Goal: Download file/media

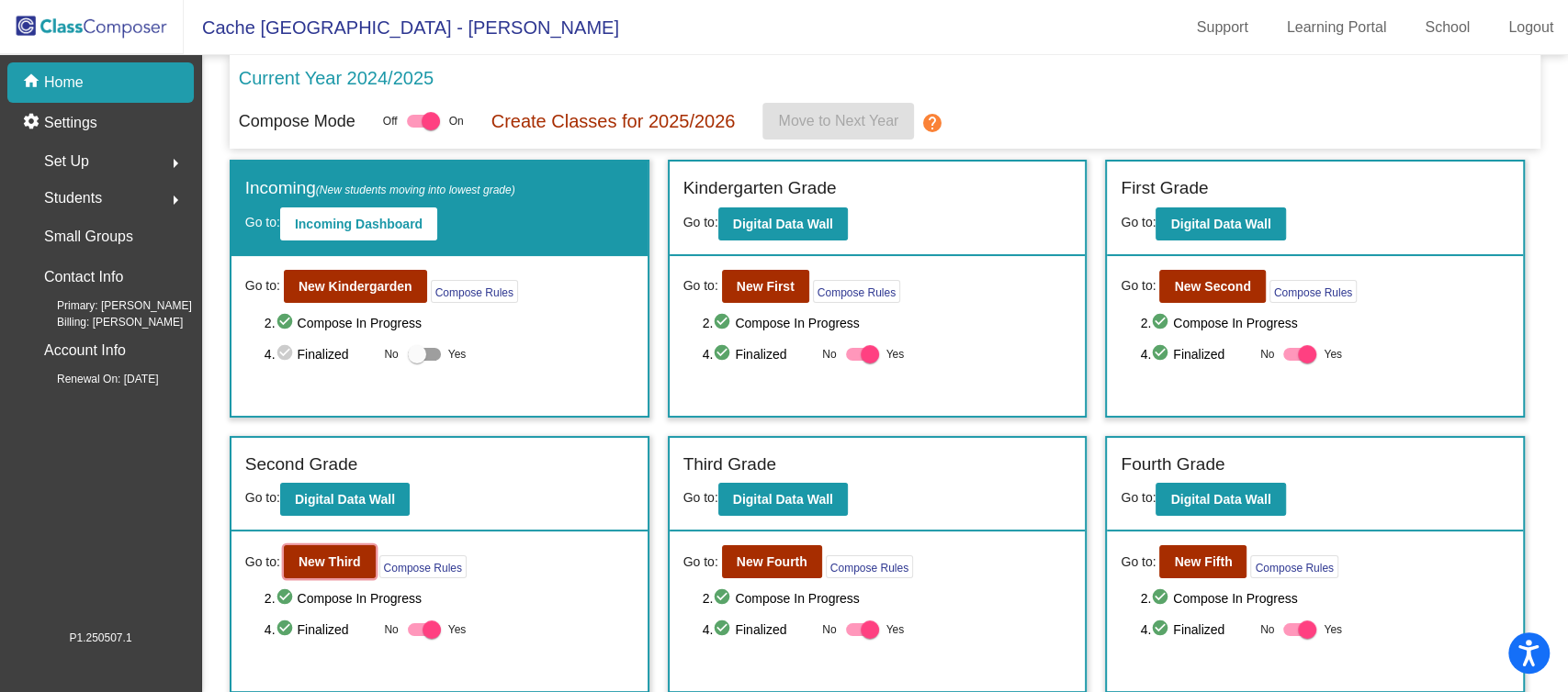
click at [341, 561] on b "New Third" at bounding box center [329, 562] width 62 height 15
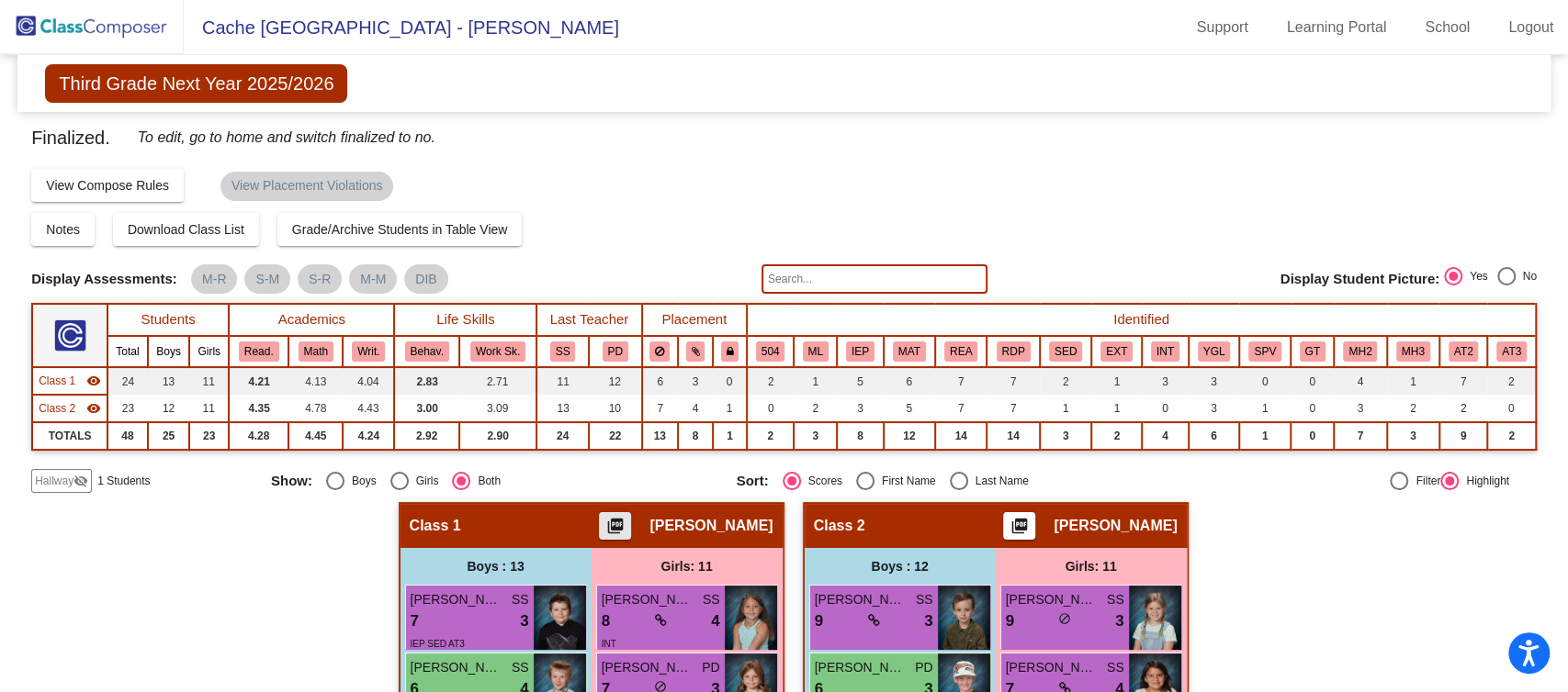
click at [631, 518] on button "picture_as_pdf" at bounding box center [615, 526] width 33 height 28
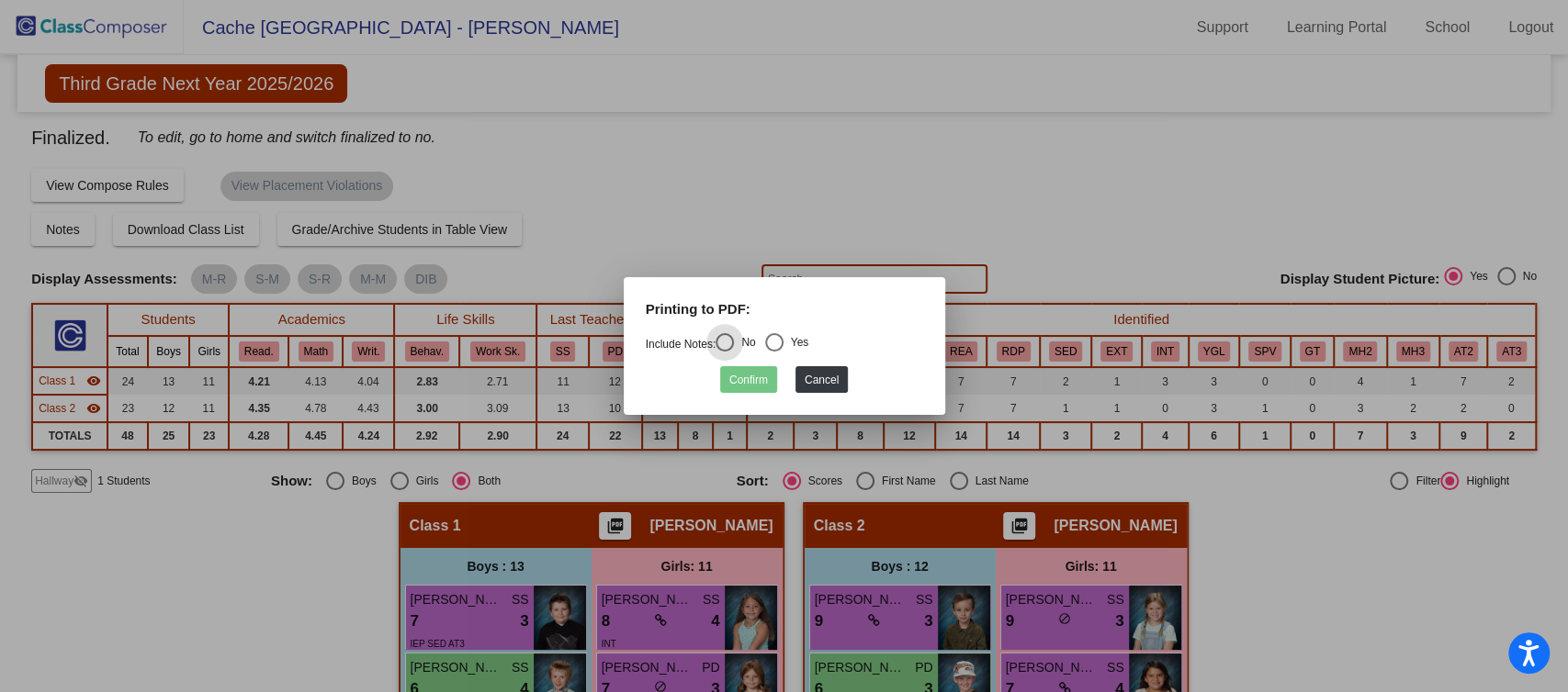
click at [780, 341] on div "Select an option" at bounding box center [775, 342] width 19 height 19
click at [775, 352] on input "Yes" at bounding box center [774, 352] width 1 height 1
radio input "true"
click at [767, 379] on button "Confirm" at bounding box center [749, 380] width 57 height 27
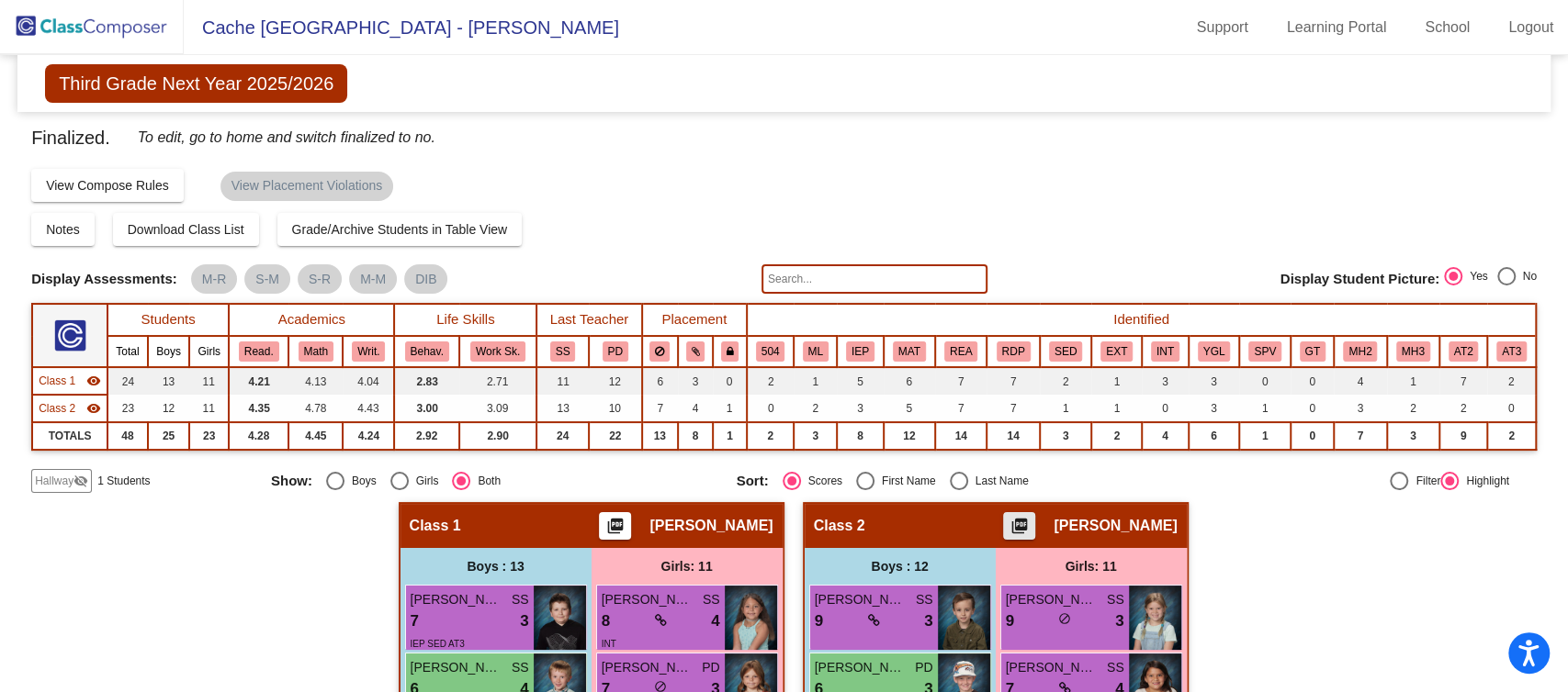
click at [1031, 519] on mat-icon "picture_as_pdf" at bounding box center [1020, 530] width 22 height 26
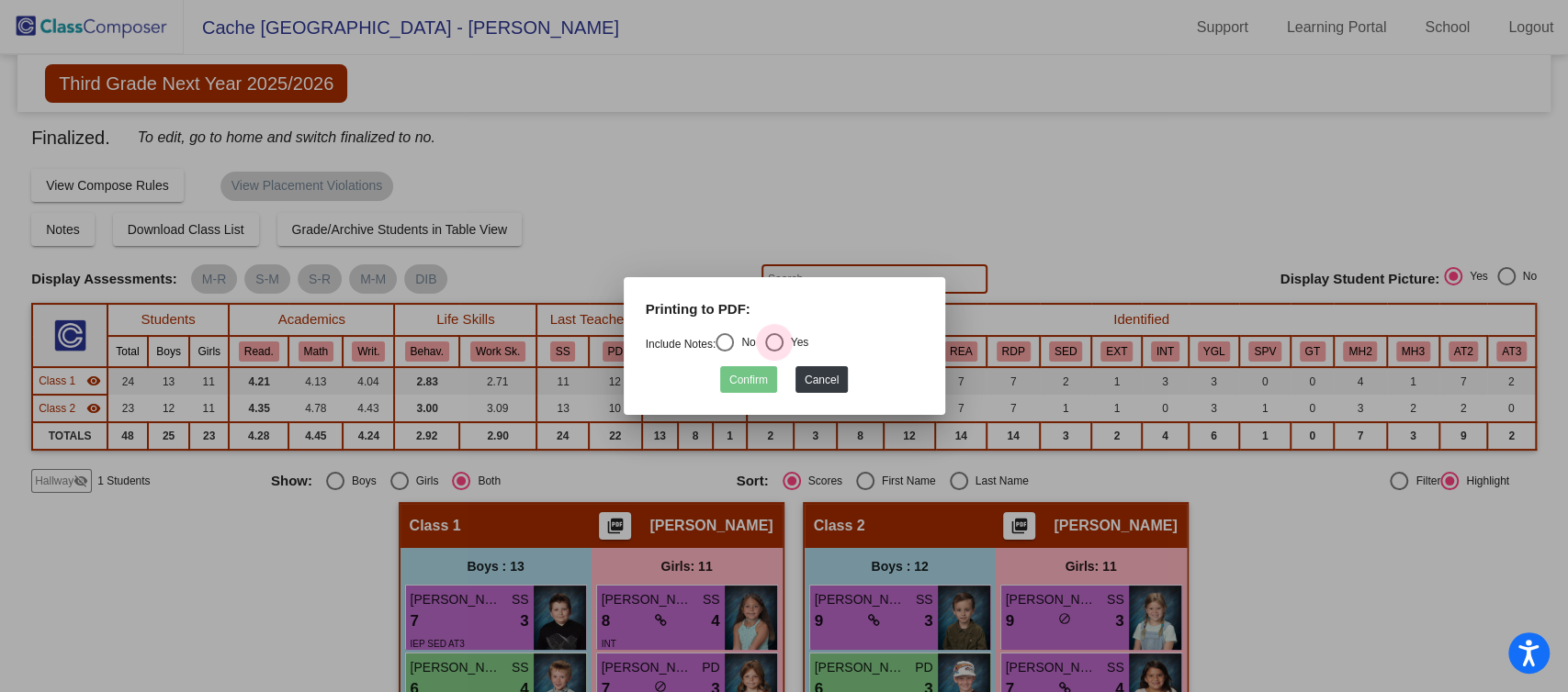
click at [774, 335] on div "Select an option" at bounding box center [775, 342] width 19 height 19
click at [774, 352] on input "Yes" at bounding box center [774, 352] width 1 height 1
radio input "true"
click at [764, 378] on button "Confirm" at bounding box center [749, 380] width 57 height 27
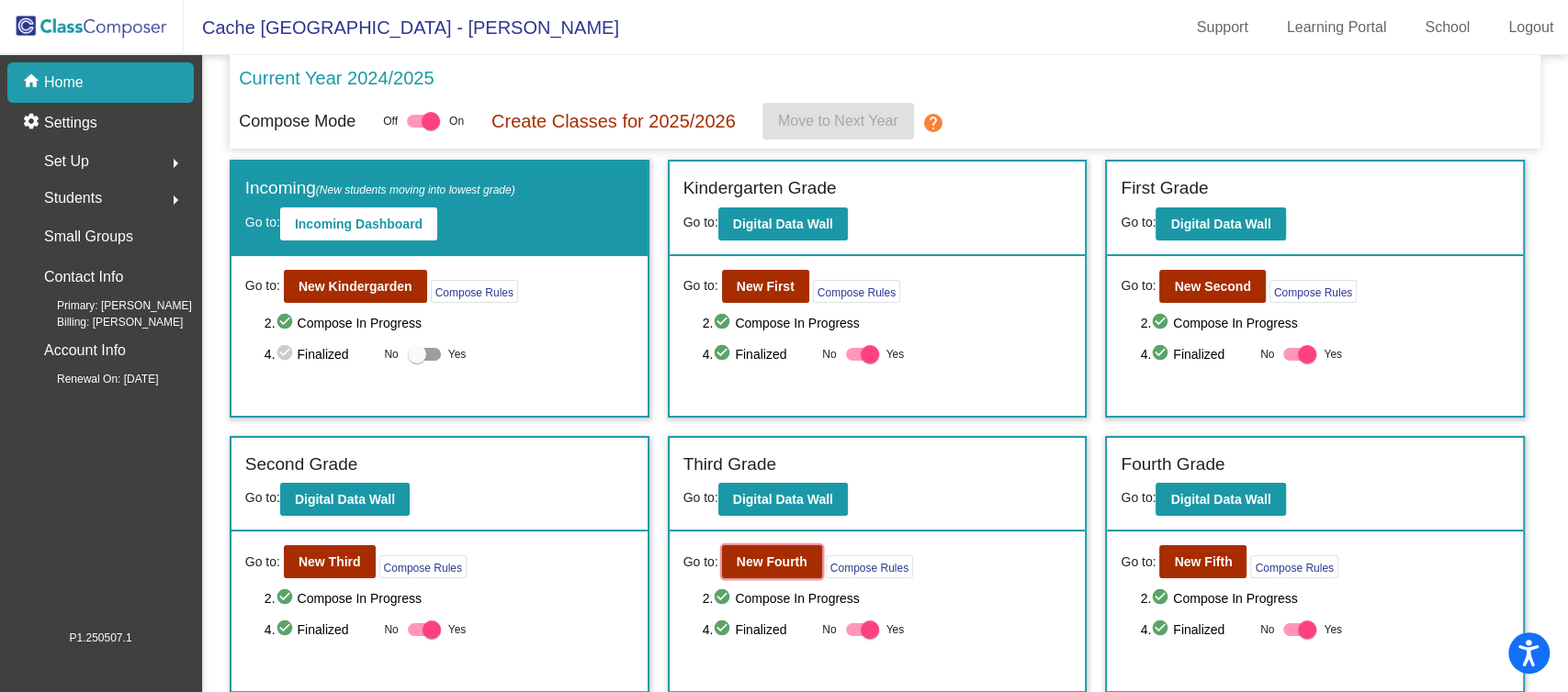
click at [743, 562] on b "New Fourth" at bounding box center [773, 562] width 71 height 15
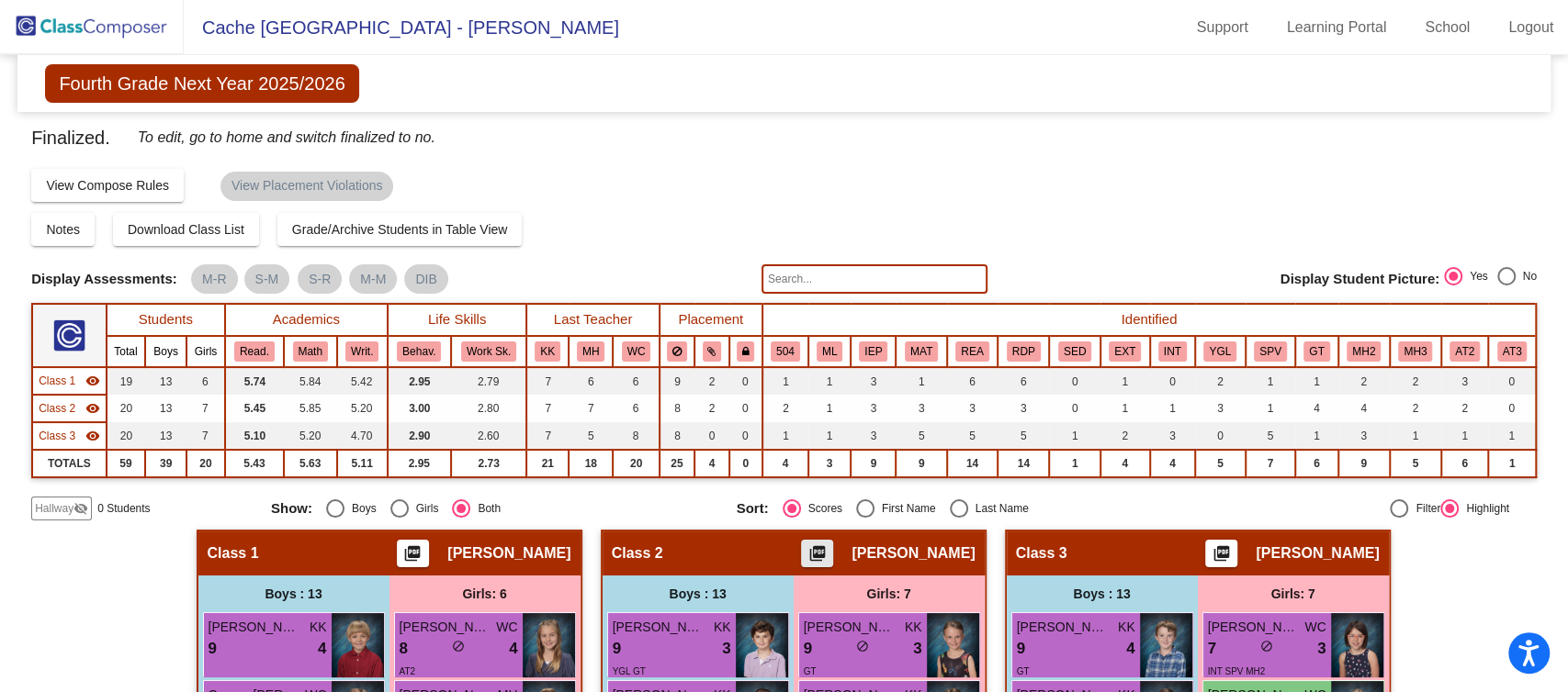
click at [829, 556] on mat-icon "picture_as_pdf" at bounding box center [817, 558] width 22 height 26
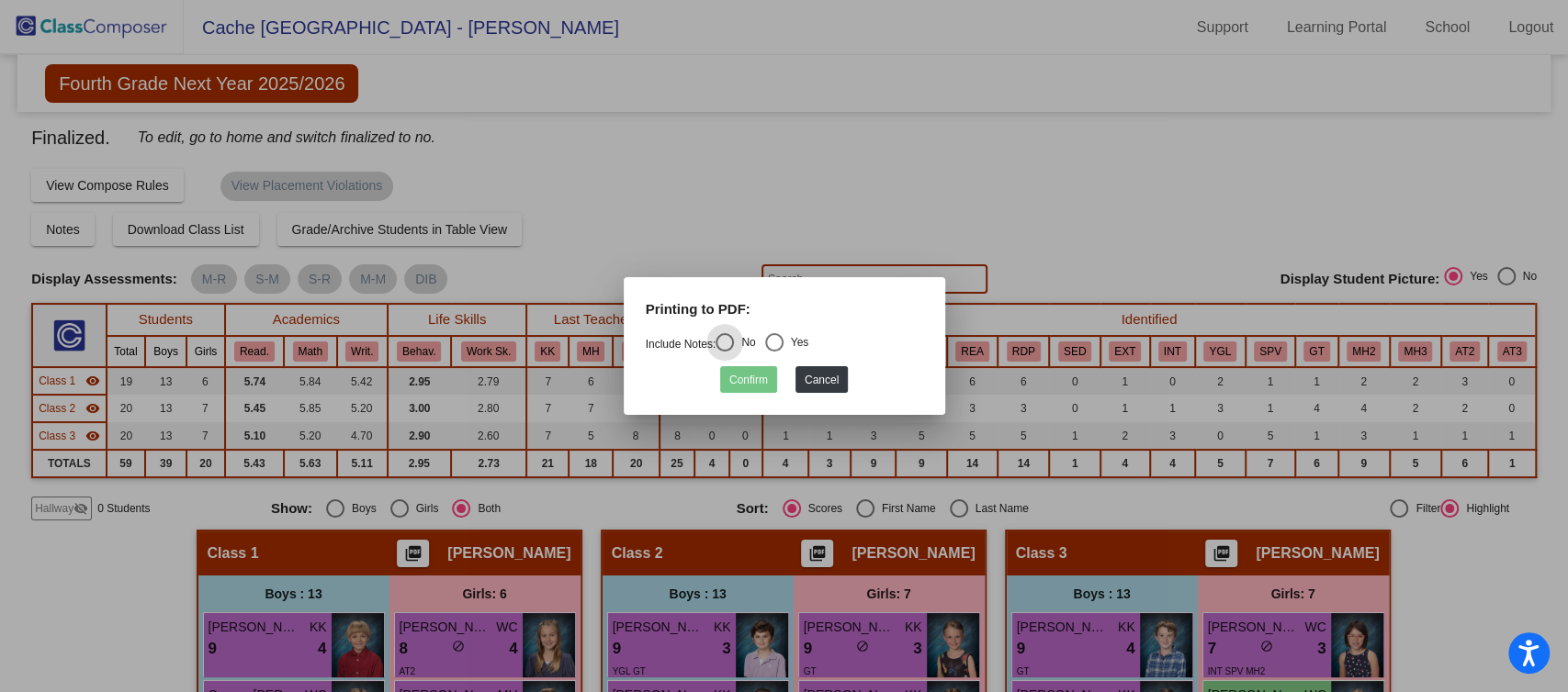
click at [774, 339] on div "Select an option" at bounding box center [775, 342] width 19 height 19
click at [774, 352] on input "Yes" at bounding box center [774, 352] width 1 height 1
radio input "true"
click at [757, 379] on button "Confirm" at bounding box center [749, 380] width 57 height 27
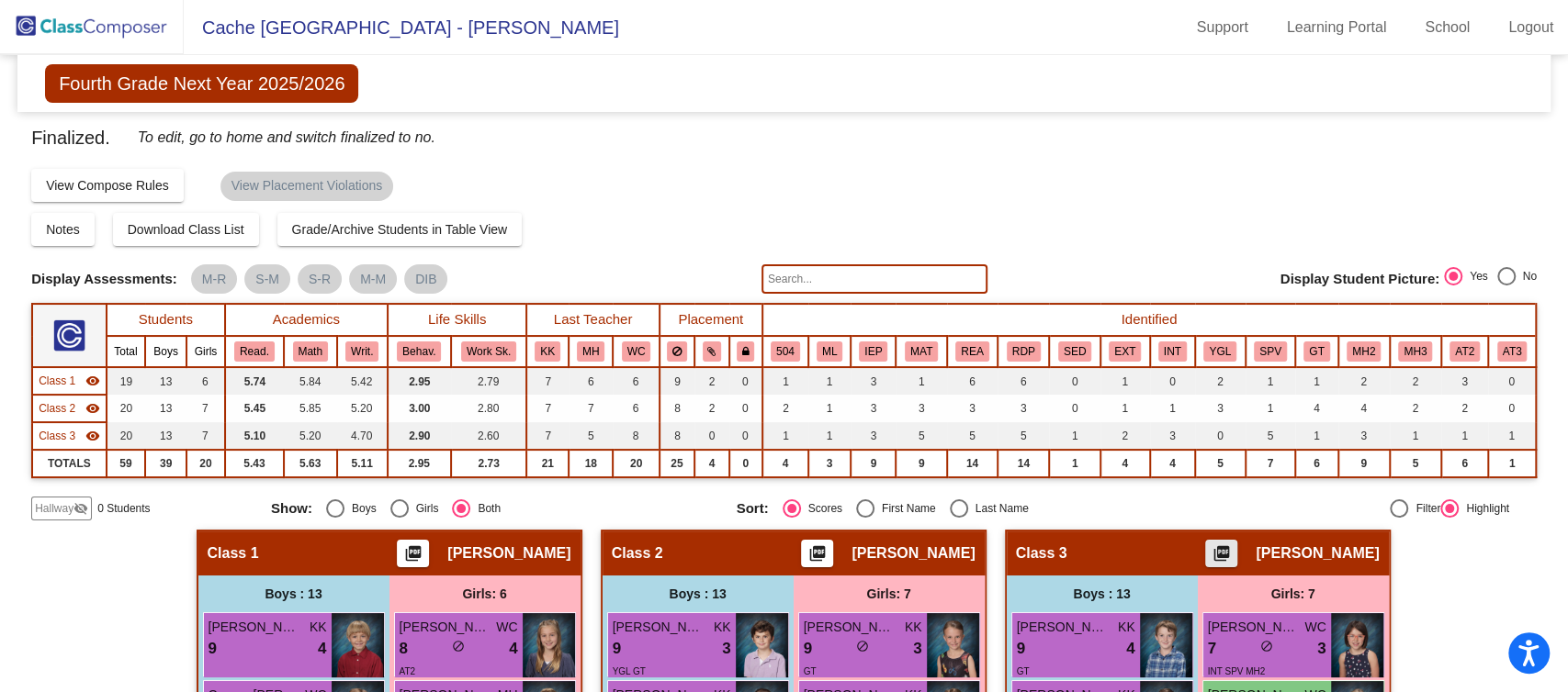
click at [1211, 558] on mat-icon "picture_as_pdf" at bounding box center [1222, 558] width 22 height 26
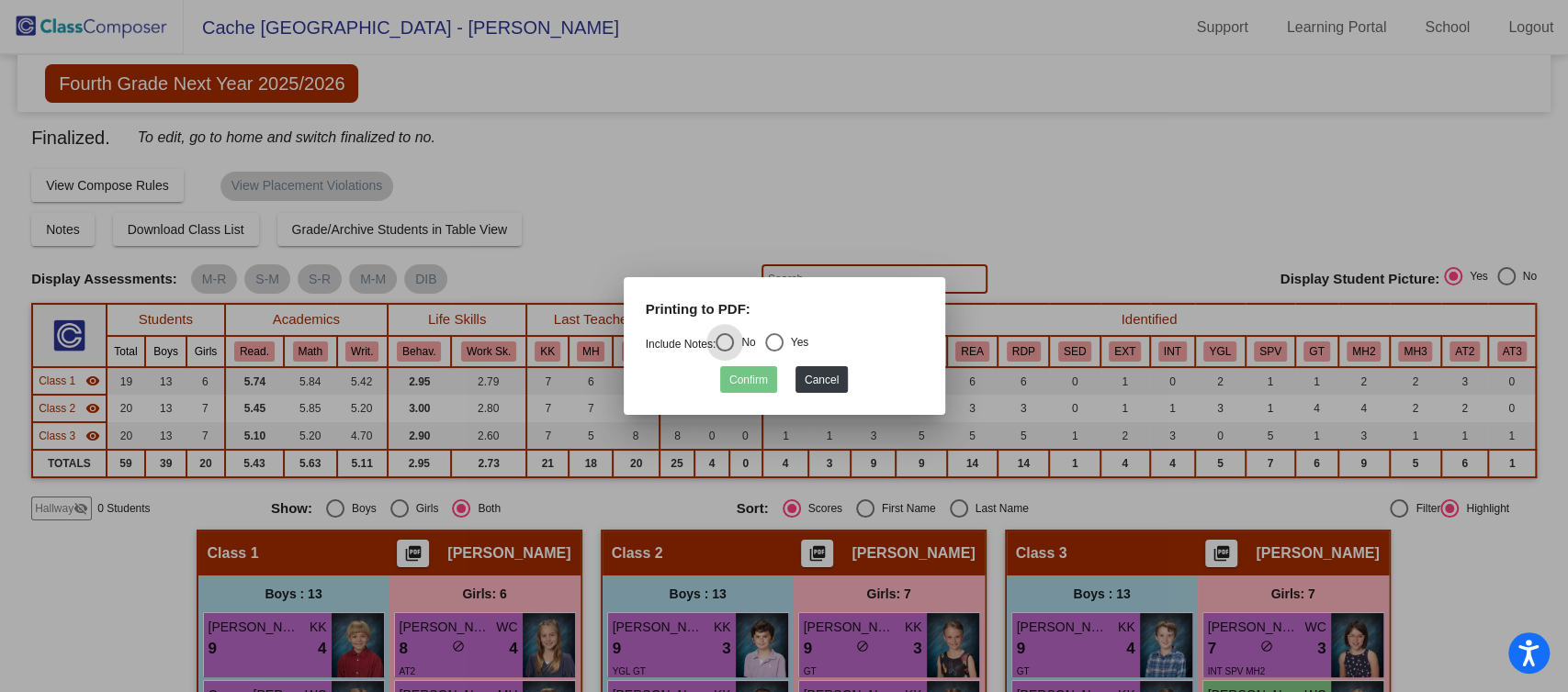
click at [777, 335] on div "Select an option" at bounding box center [775, 342] width 19 height 19
click at [775, 352] on input "Yes" at bounding box center [774, 352] width 1 height 1
radio input "true"
click at [743, 363] on div "Confirm Cancel" at bounding box center [784, 375] width 277 height 36
click at [733, 370] on button "Confirm" at bounding box center [749, 380] width 57 height 27
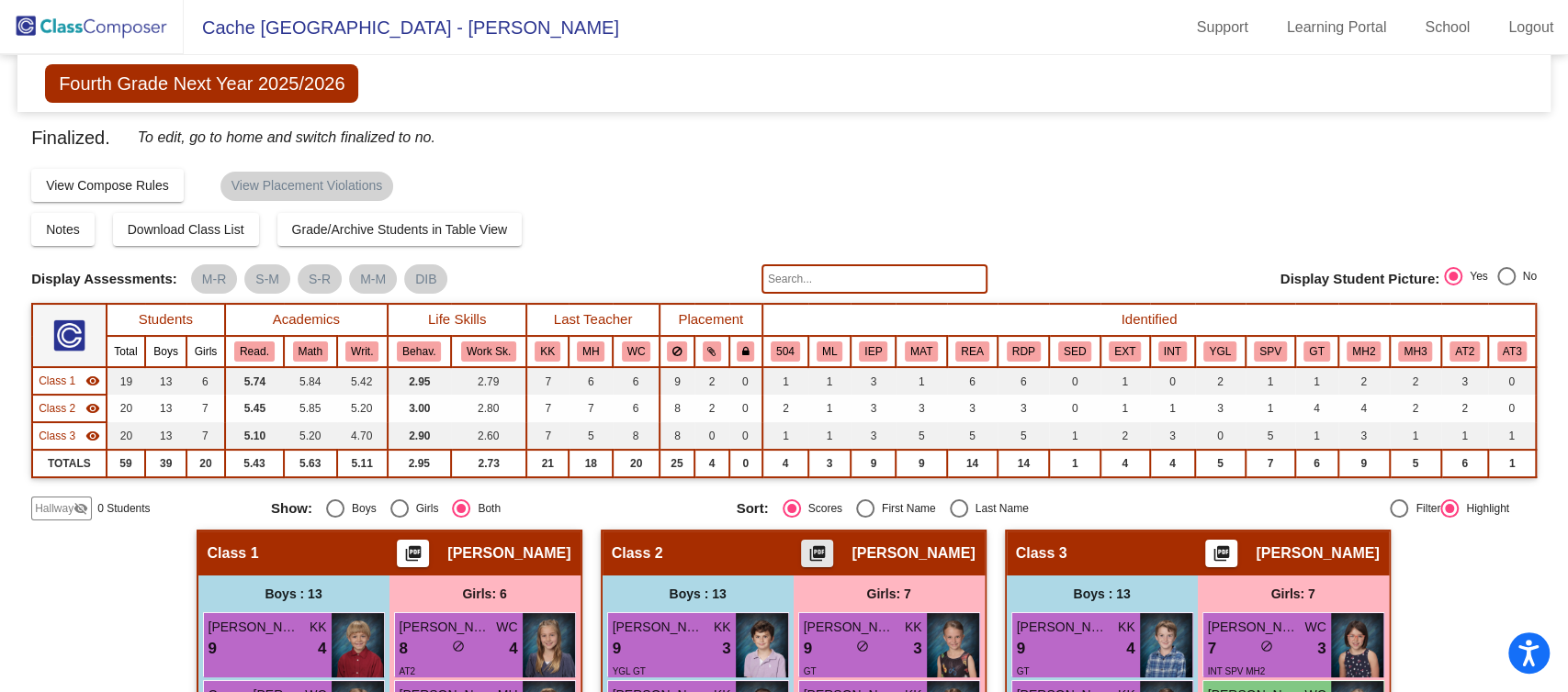
click at [825, 553] on mat-icon "picture_as_pdf" at bounding box center [817, 558] width 22 height 26
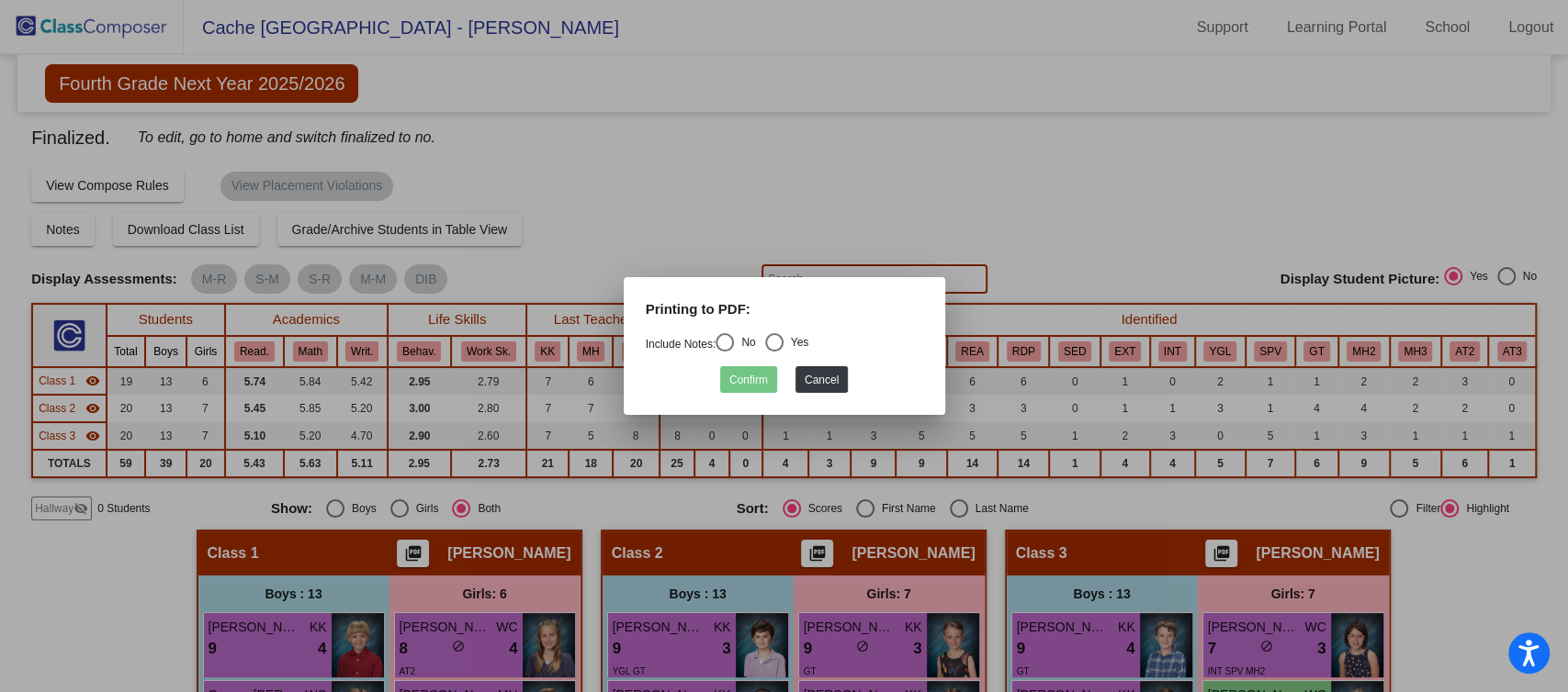
click at [780, 352] on mat-radio-button "Yes" at bounding box center [787, 345] width 45 height 24
click at [780, 345] on div "Select an option" at bounding box center [775, 342] width 19 height 19
click at [775, 352] on input "Yes" at bounding box center [774, 352] width 1 height 1
radio input "true"
click at [748, 379] on button "Confirm" at bounding box center [749, 380] width 57 height 27
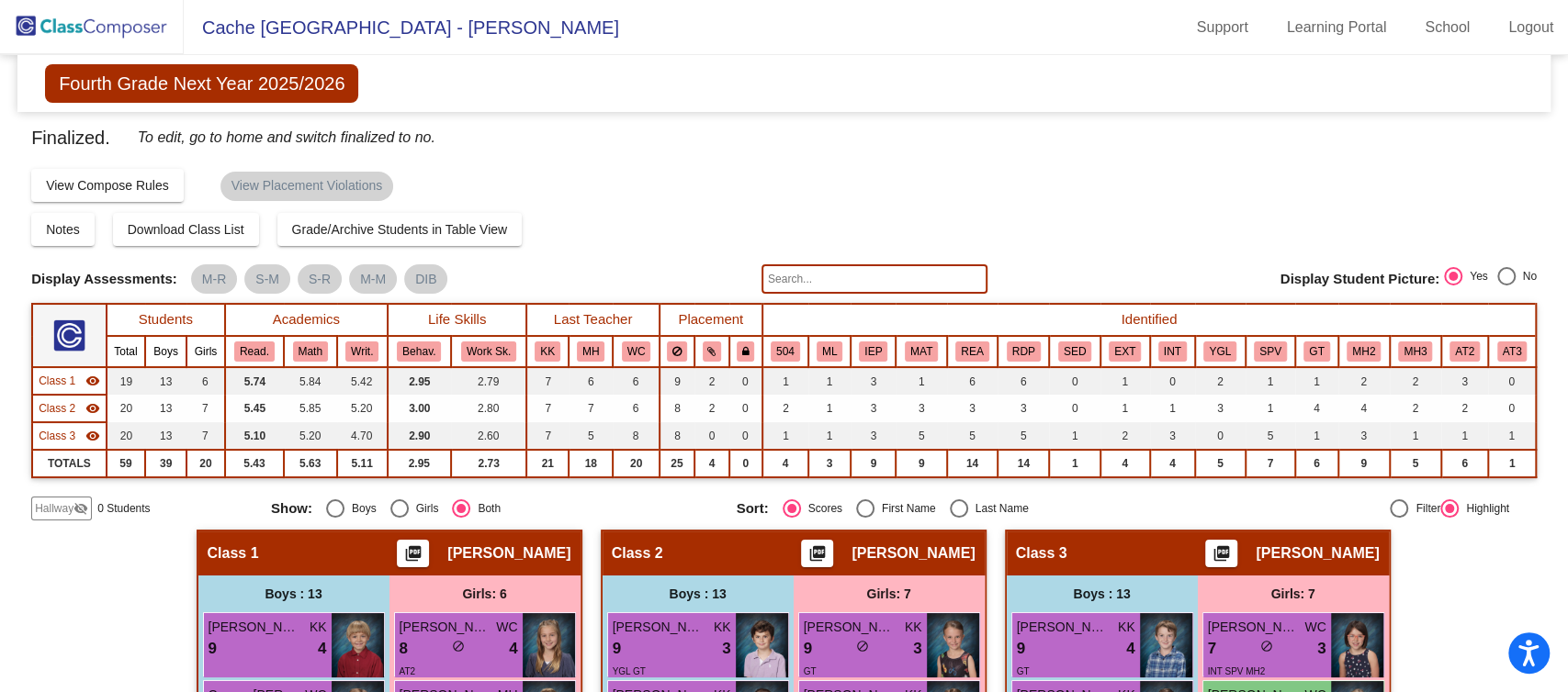
click at [84, 26] on img at bounding box center [92, 27] width 184 height 54
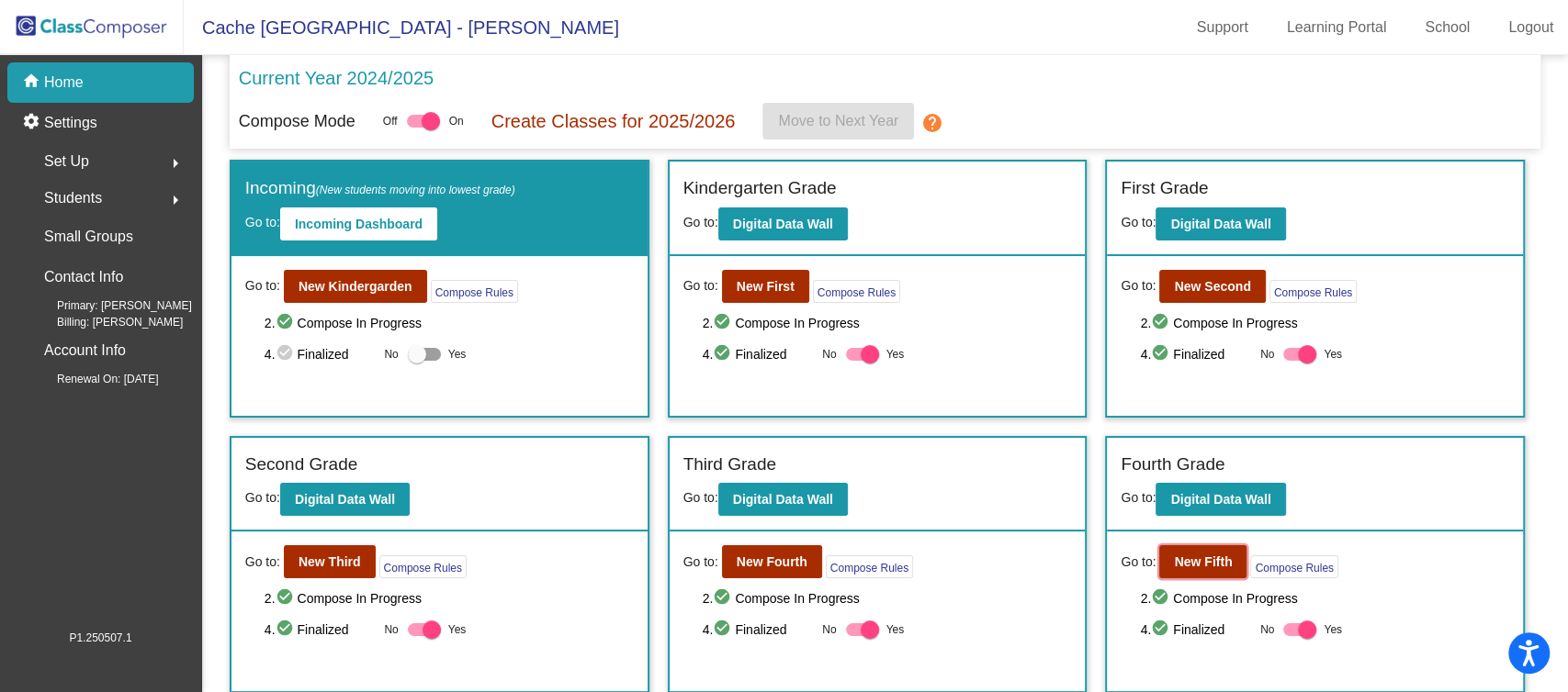
click at [1198, 560] on b "New Fifth" at bounding box center [1203, 562] width 58 height 15
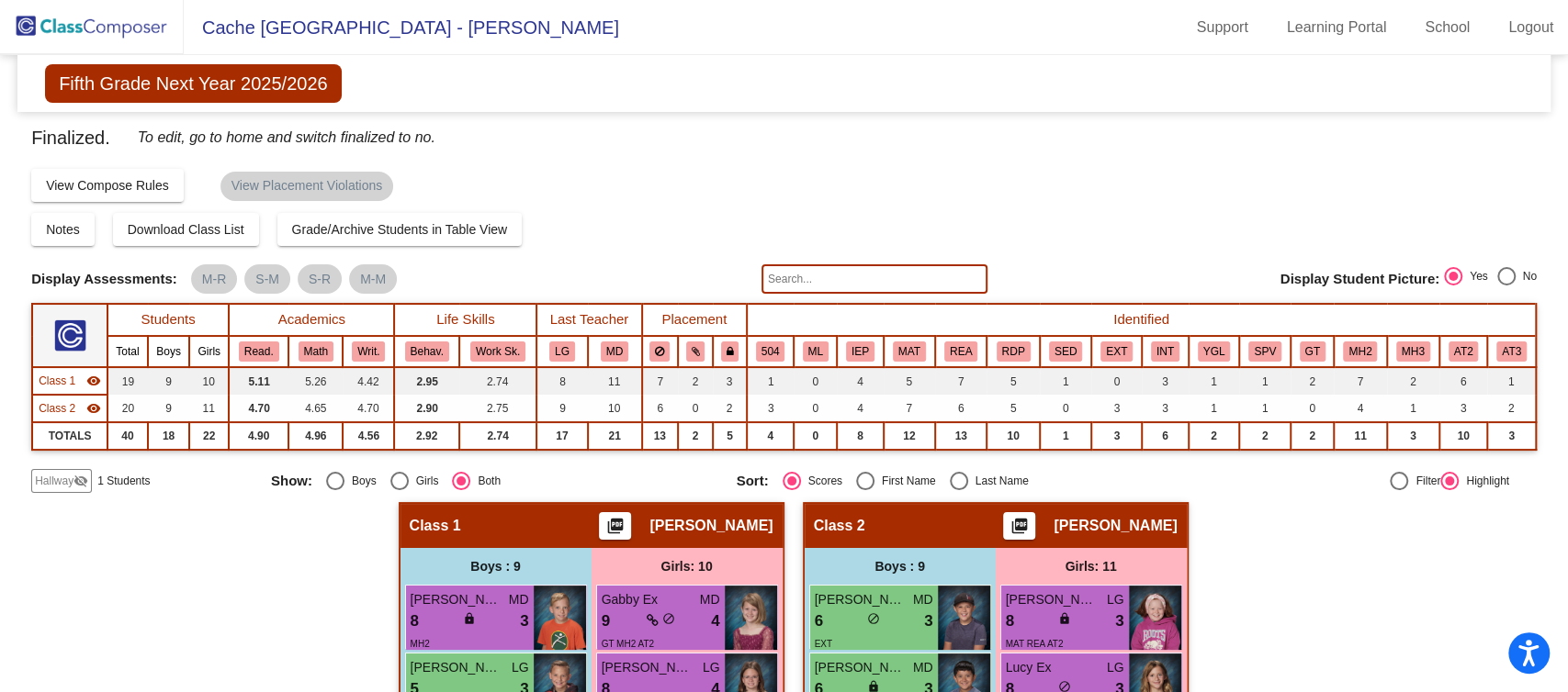
click at [694, 521] on span "Amanda Pfeiffer" at bounding box center [711, 526] width 123 height 19
click at [623, 522] on mat-icon "picture_as_pdf" at bounding box center [615, 530] width 22 height 26
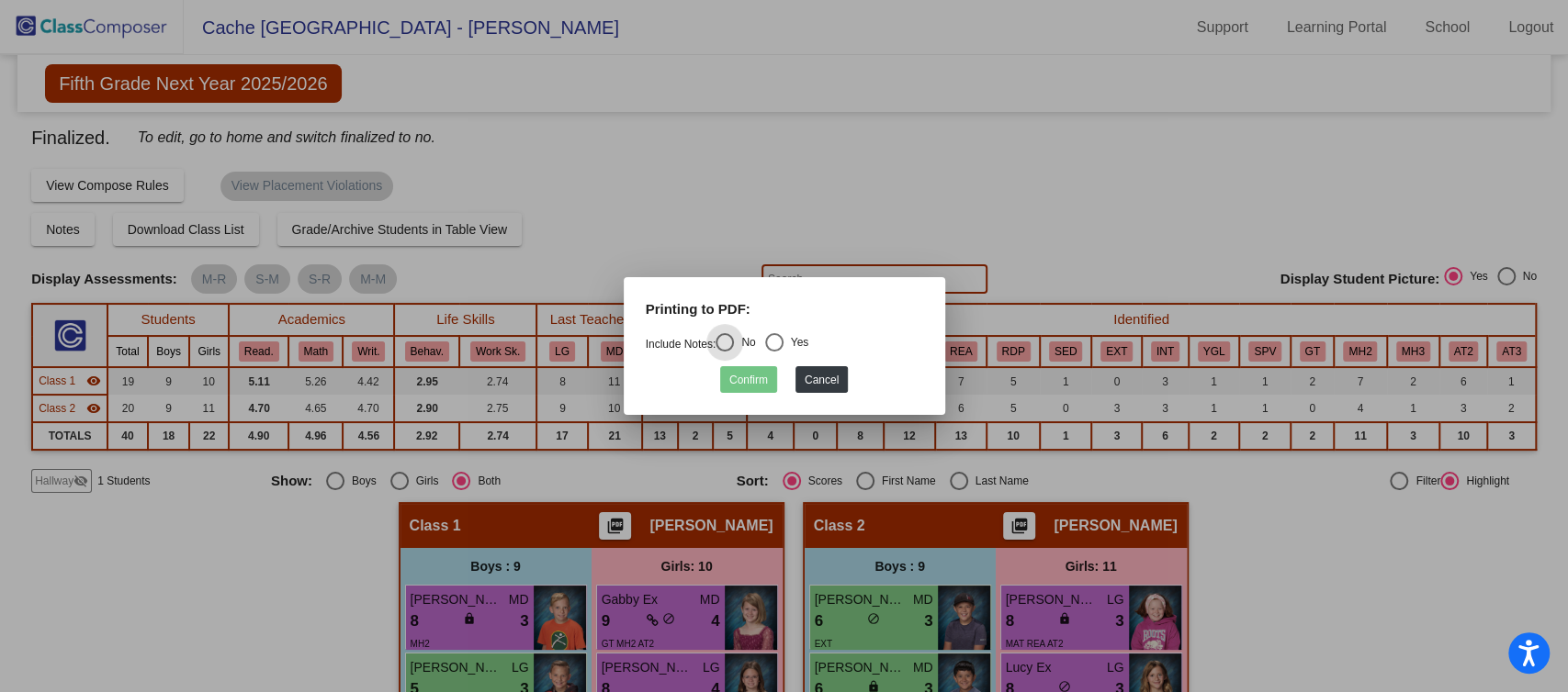
click at [784, 341] on div "Select an option" at bounding box center [775, 342] width 19 height 19
click at [775, 352] on input "Yes" at bounding box center [774, 352] width 1 height 1
radio input "true"
click at [738, 380] on button "Confirm" at bounding box center [749, 380] width 57 height 27
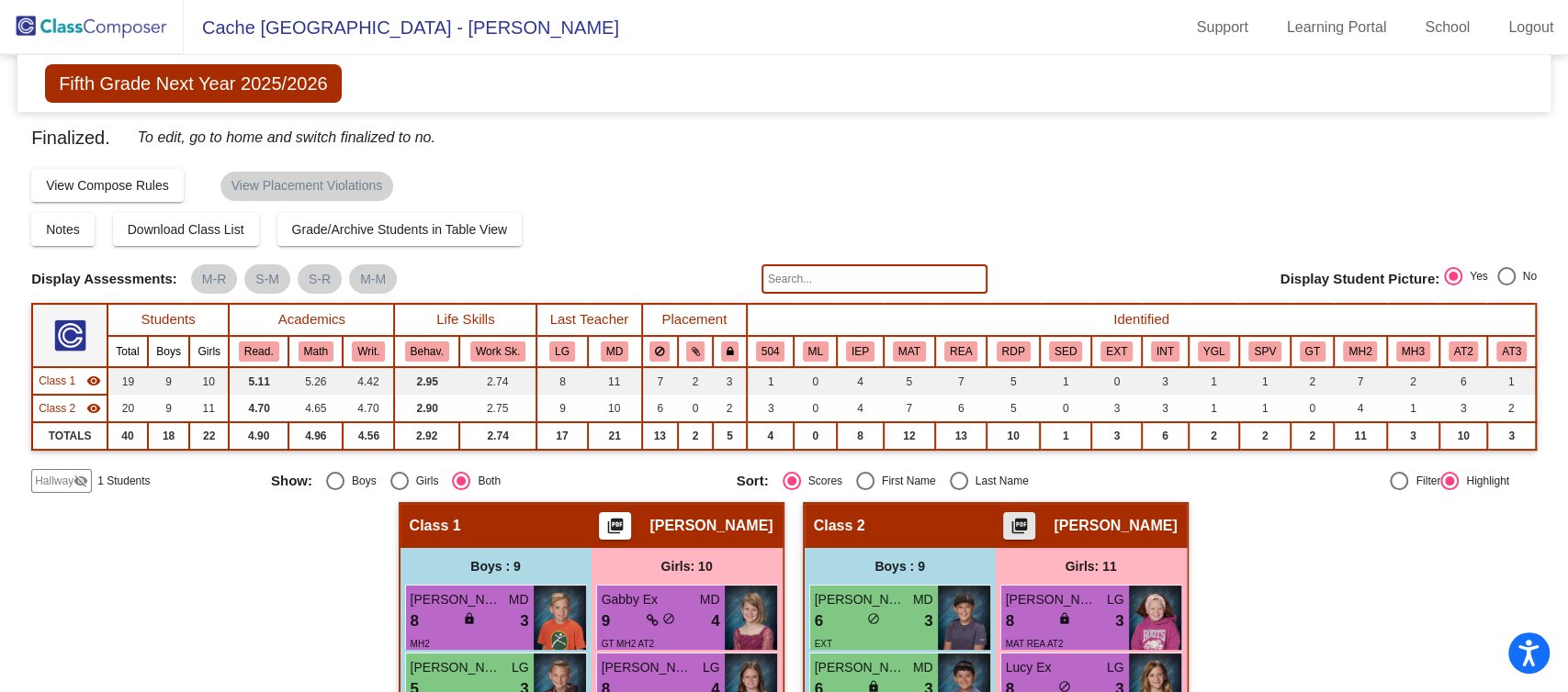
click at [1012, 526] on mat-icon "picture_as_pdf" at bounding box center [1020, 530] width 22 height 26
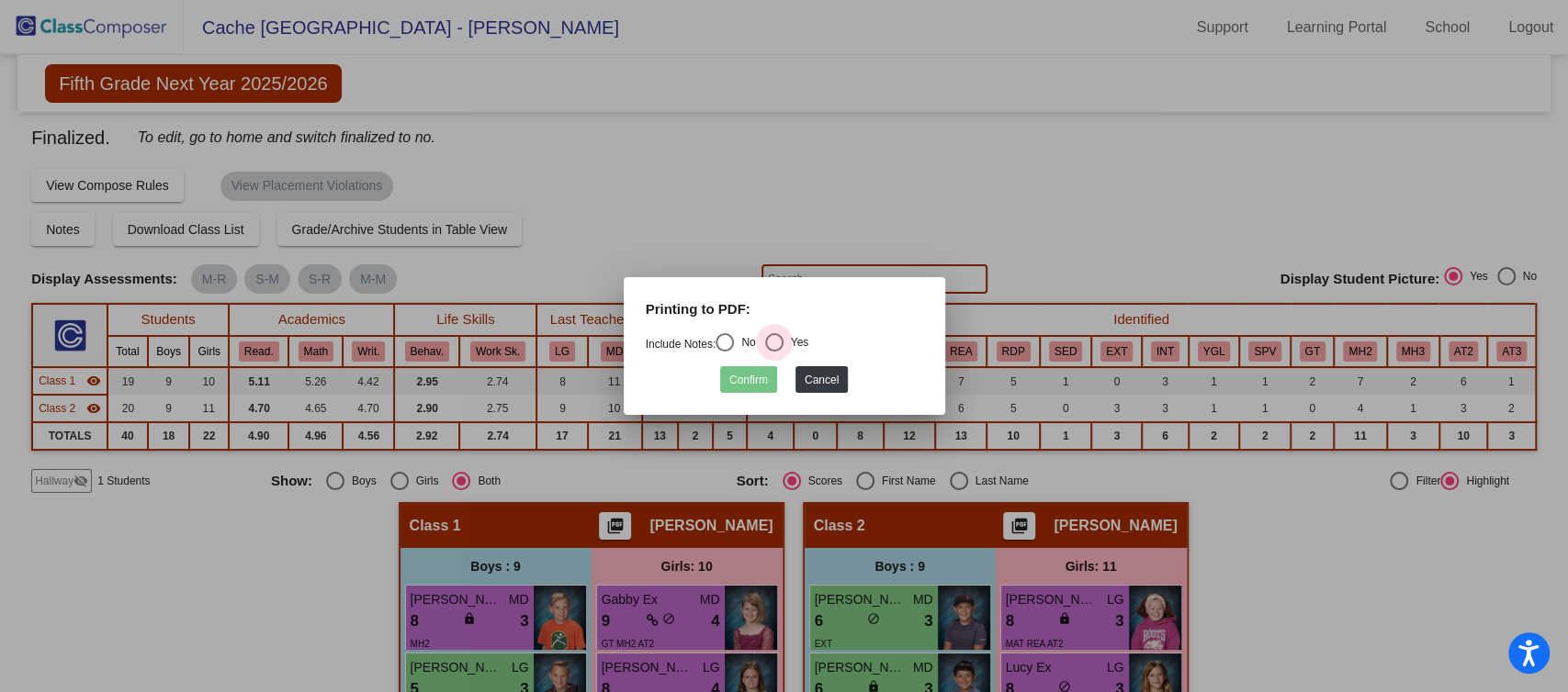
click at [782, 341] on div "Select an option" at bounding box center [775, 342] width 19 height 19
click at [775, 352] on input "Yes" at bounding box center [774, 352] width 1 height 1
radio input "true"
click at [744, 371] on button "Confirm" at bounding box center [749, 380] width 57 height 27
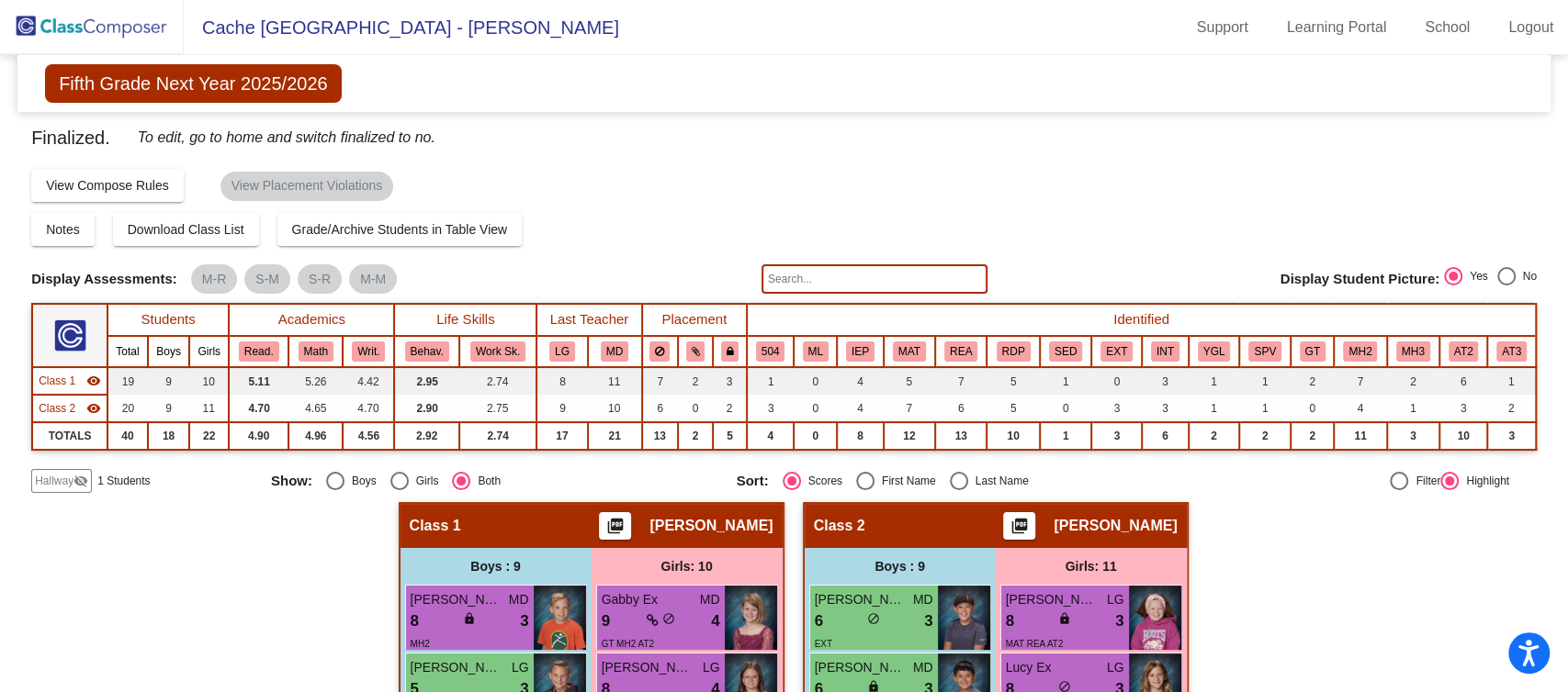
click at [42, 35] on img at bounding box center [92, 27] width 184 height 54
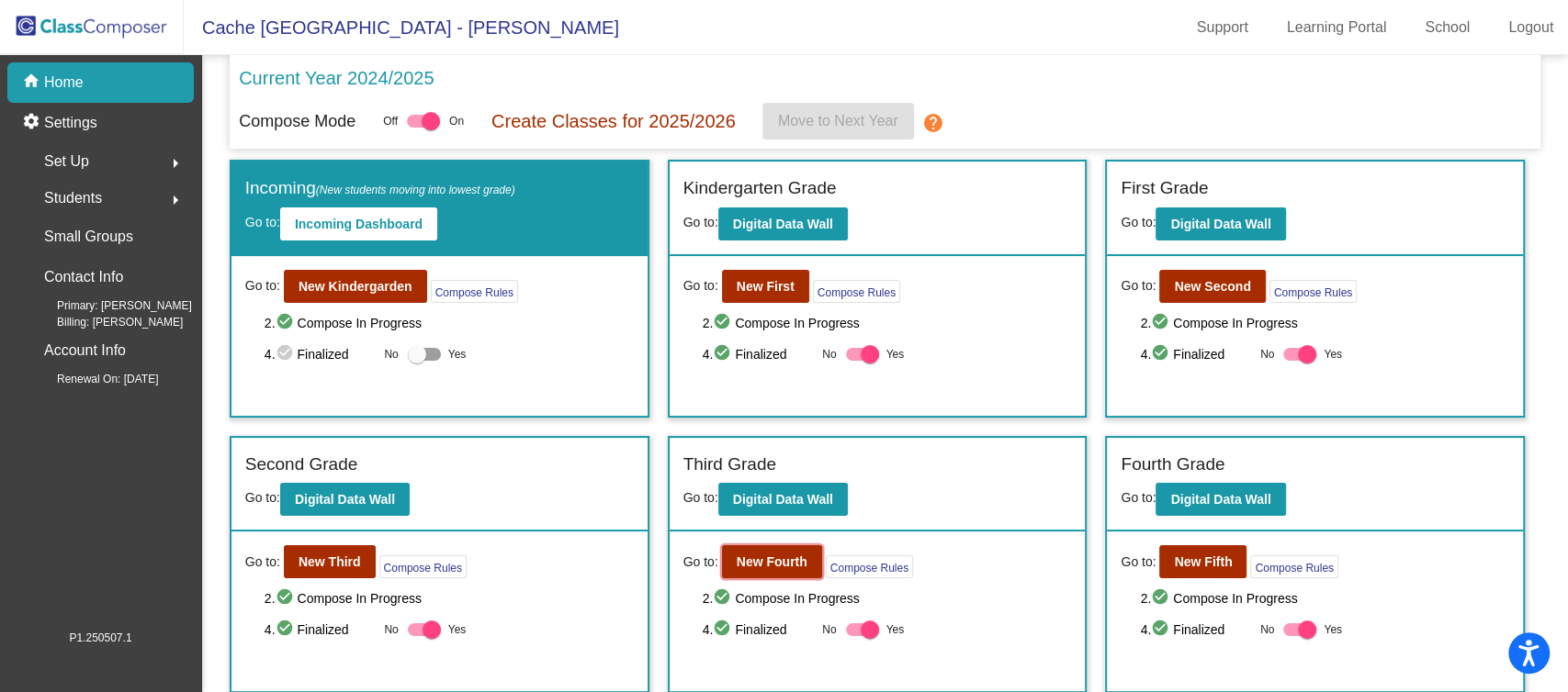
click at [773, 568] on button "New Fourth" at bounding box center [772, 562] width 100 height 33
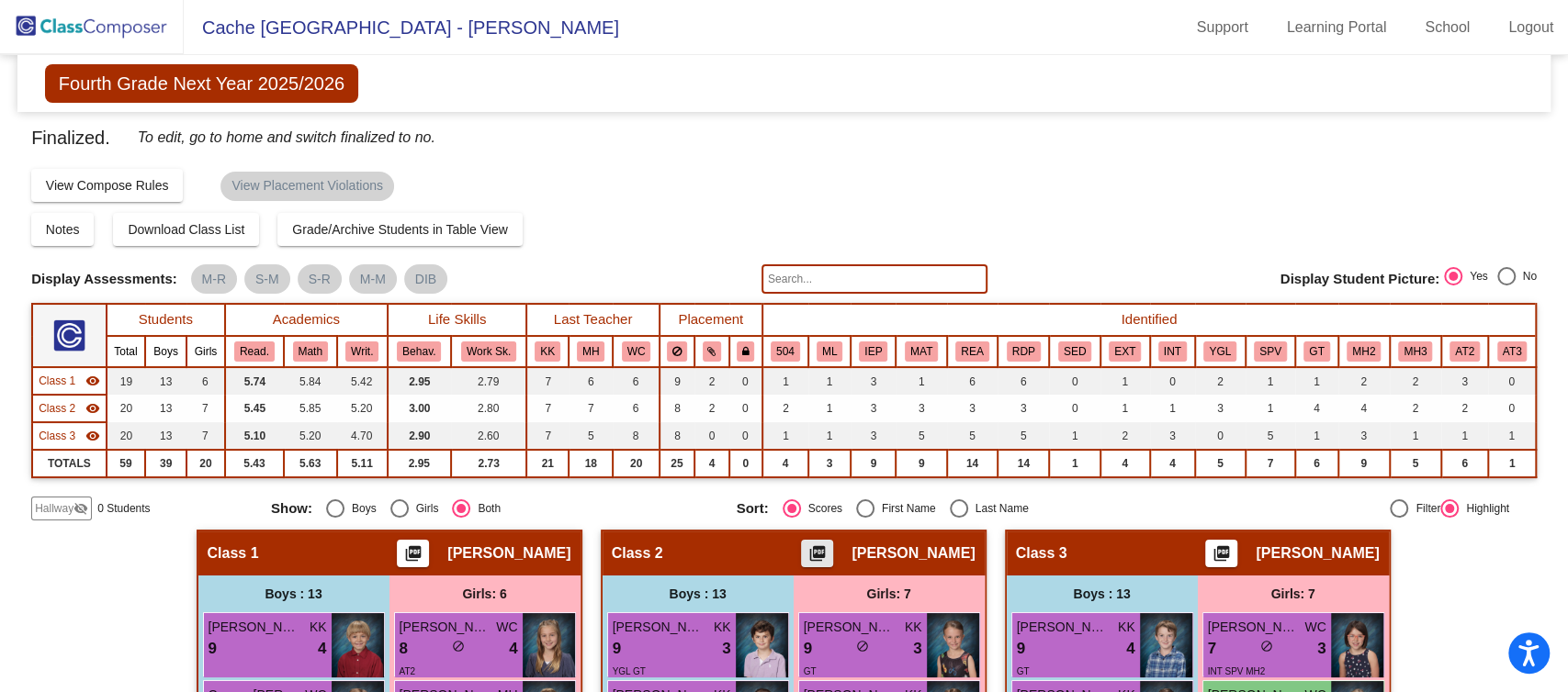
click at [825, 552] on mat-icon "picture_as_pdf" at bounding box center [817, 558] width 22 height 26
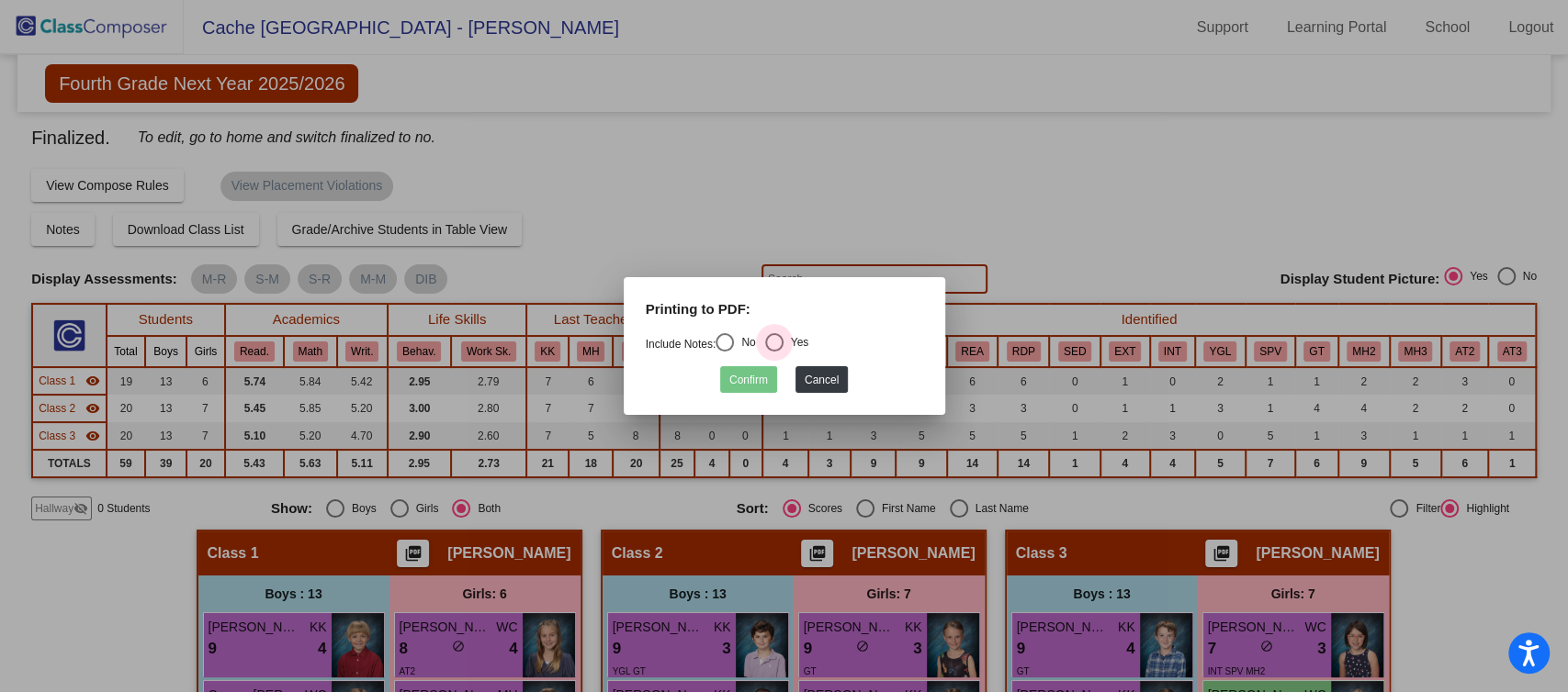
click at [780, 347] on div "Select an option" at bounding box center [775, 342] width 19 height 19
click at [775, 352] on input "Yes" at bounding box center [774, 352] width 1 height 1
radio input "true"
click at [767, 377] on button "Confirm" at bounding box center [749, 380] width 57 height 27
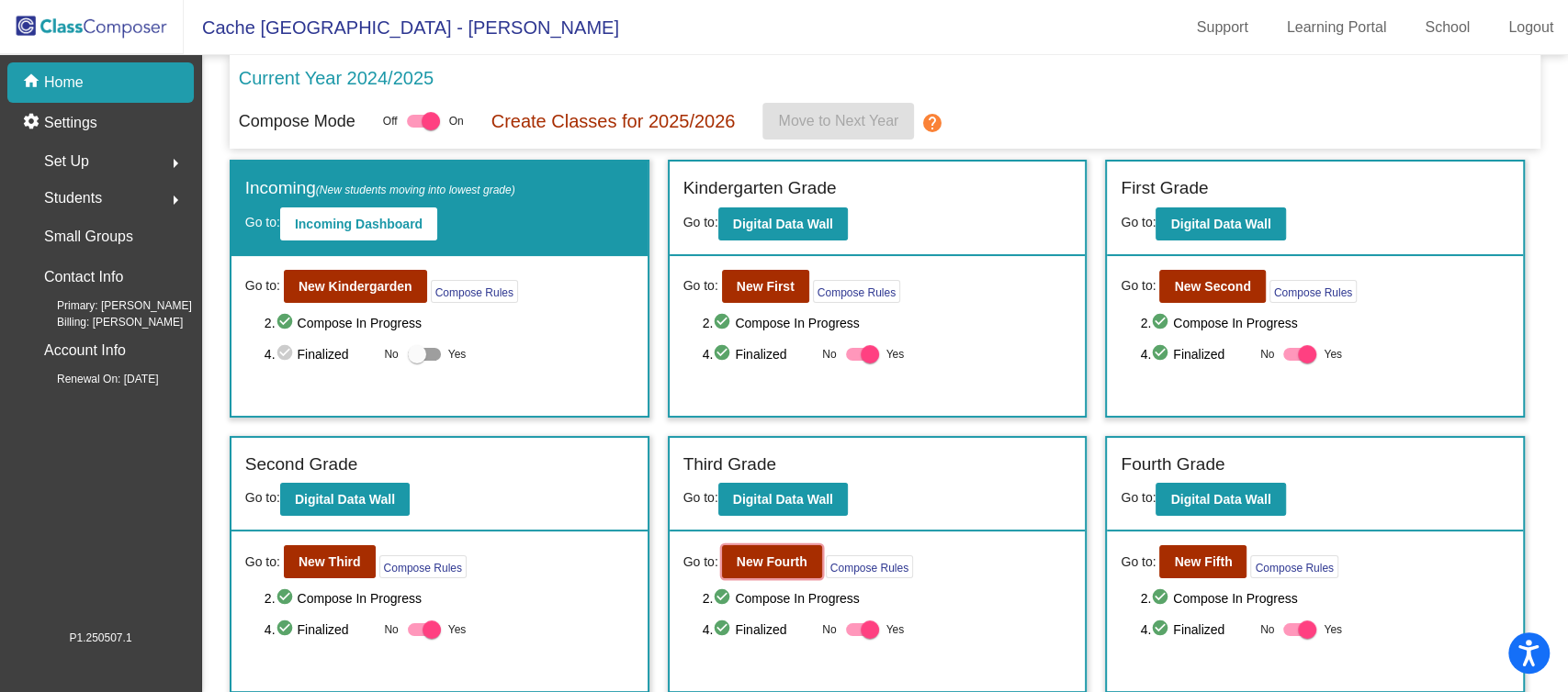
click at [776, 566] on b "New Fourth" at bounding box center [773, 562] width 71 height 15
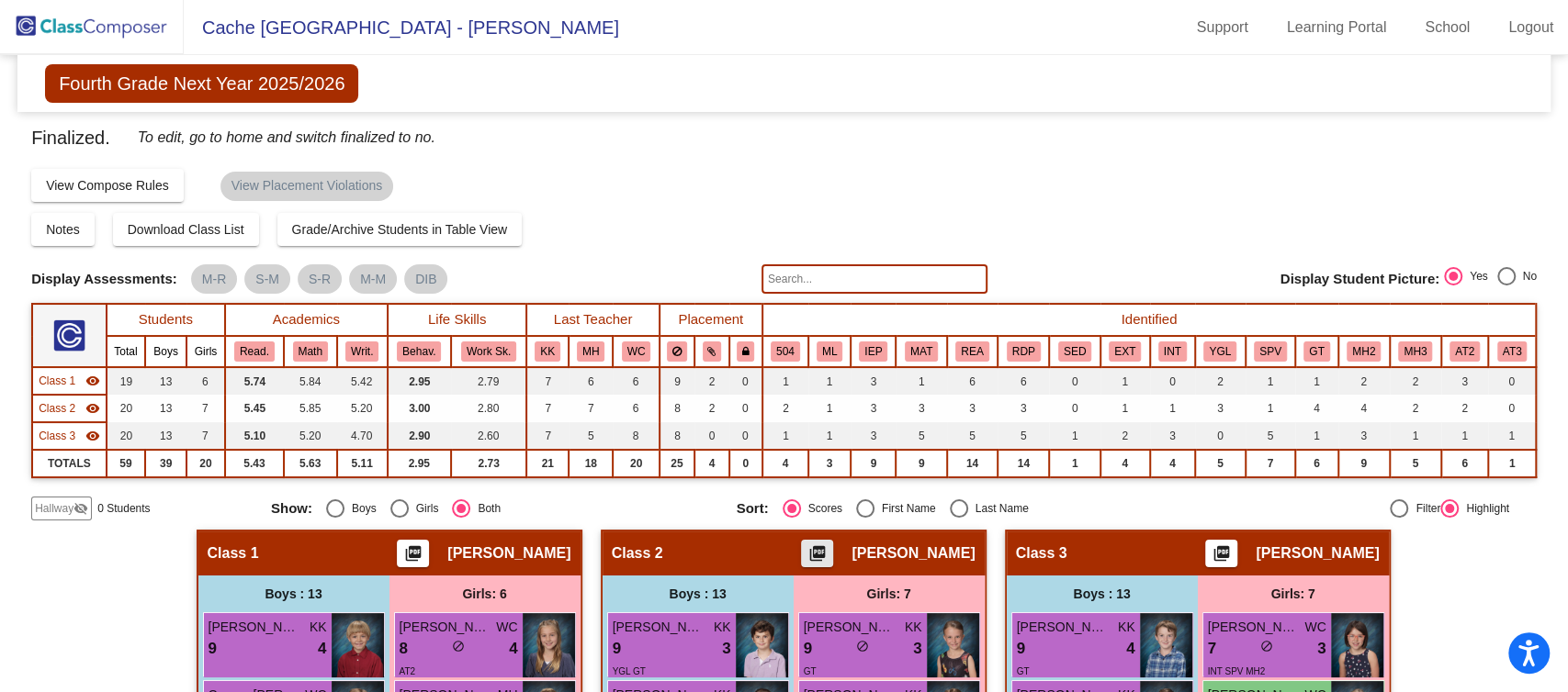
click at [829, 553] on mat-icon "picture_as_pdf" at bounding box center [817, 558] width 22 height 26
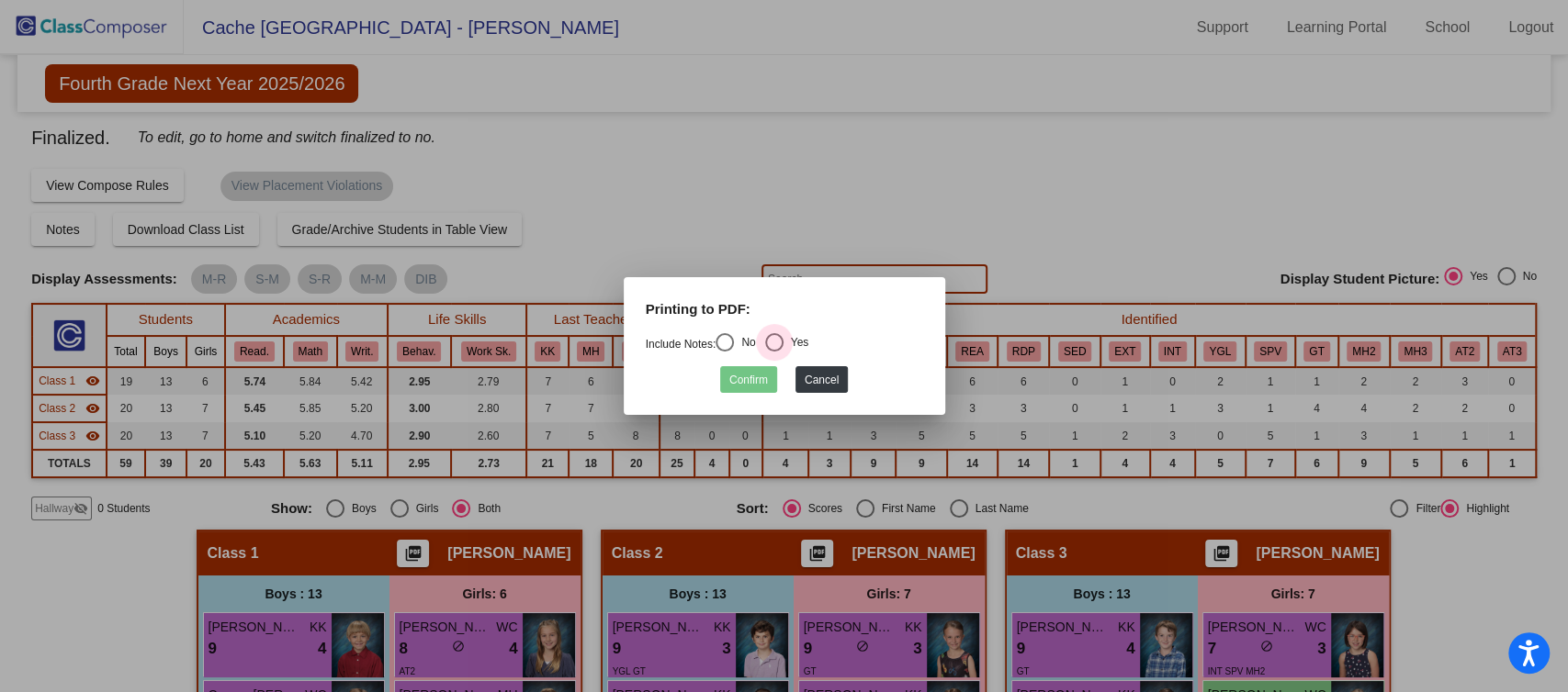
click at [778, 340] on div "Select an option" at bounding box center [775, 342] width 19 height 19
click at [775, 352] on input "Yes" at bounding box center [774, 352] width 1 height 1
radio input "true"
click at [774, 380] on button "Confirm" at bounding box center [749, 380] width 57 height 27
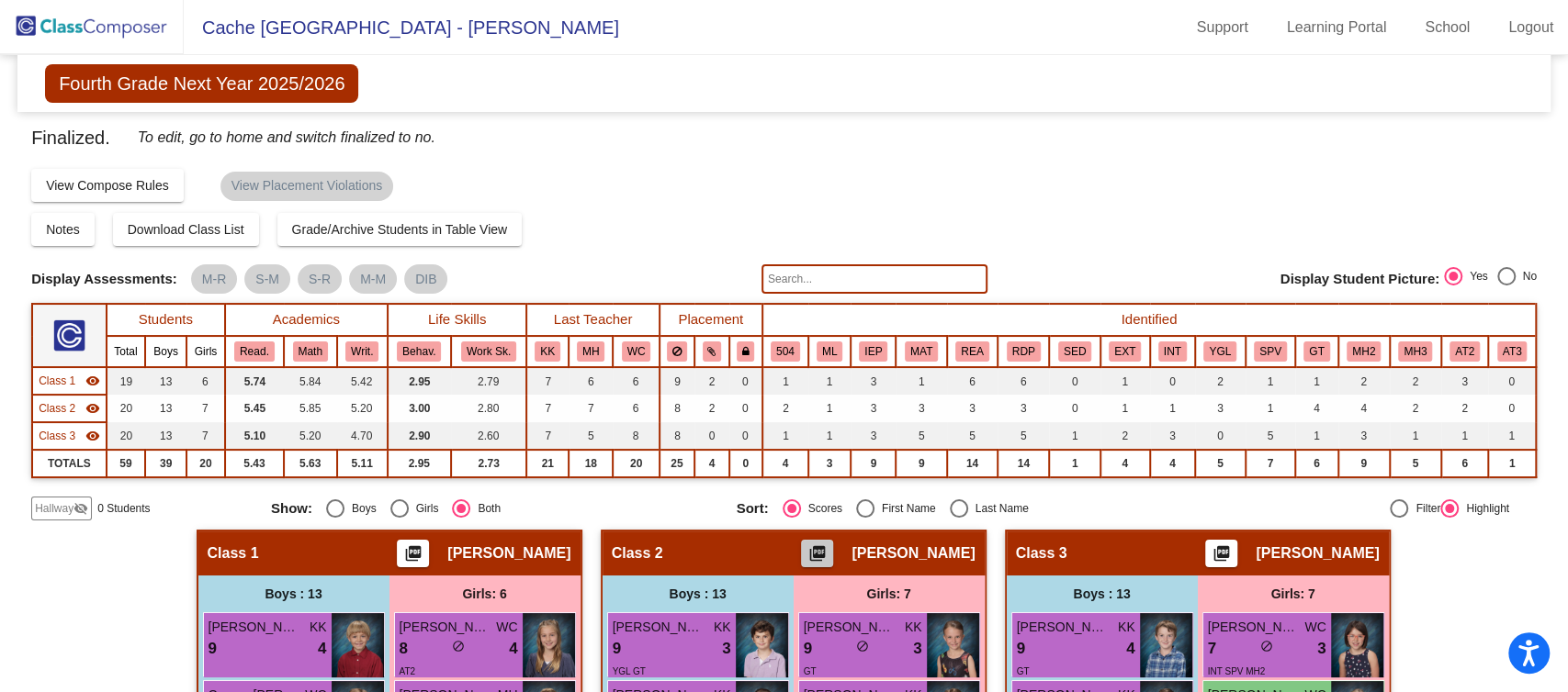
click at [829, 551] on mat-icon "picture_as_pdf" at bounding box center [817, 558] width 22 height 26
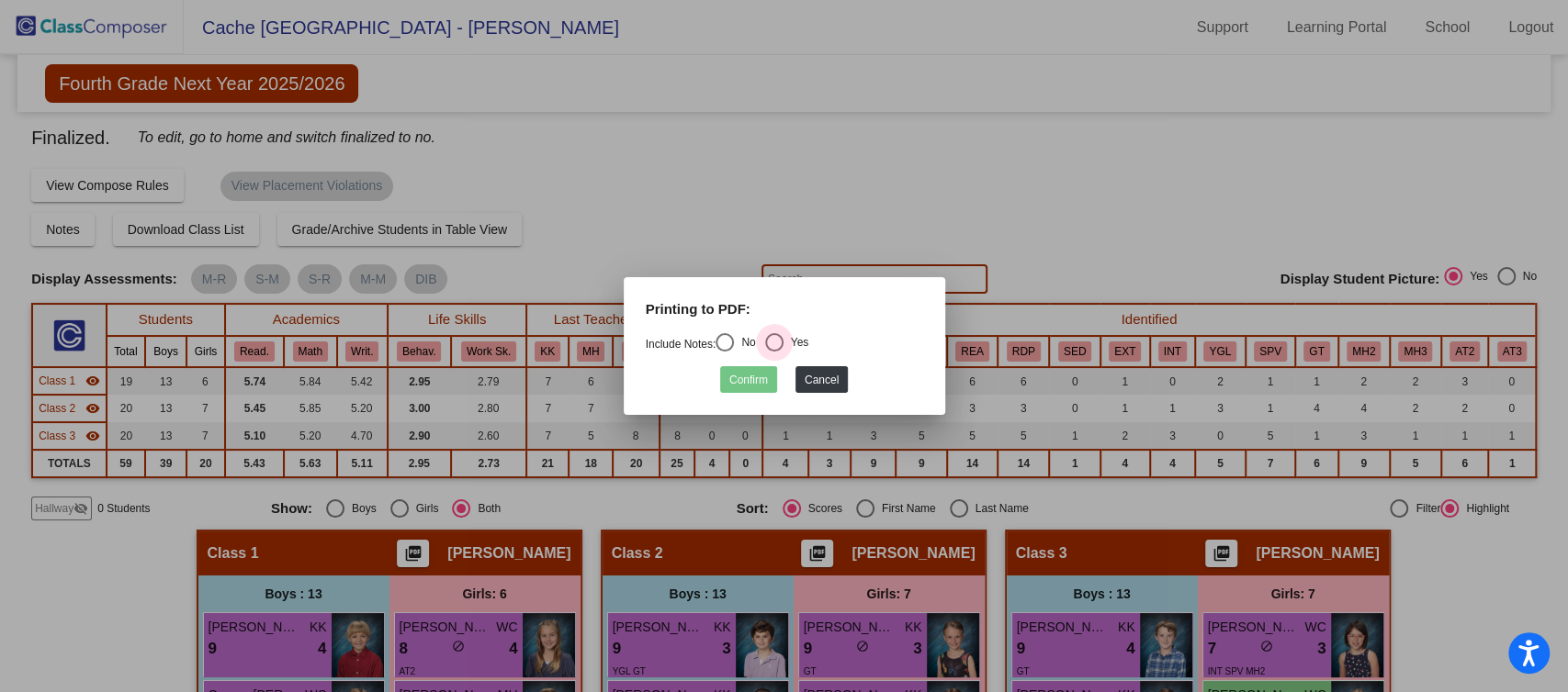
click at [792, 341] on div "Yes" at bounding box center [796, 342] width 26 height 17
click at [775, 352] on input "Yes" at bounding box center [774, 352] width 1 height 1
radio input "true"
click at [742, 379] on button "Confirm" at bounding box center [749, 380] width 57 height 27
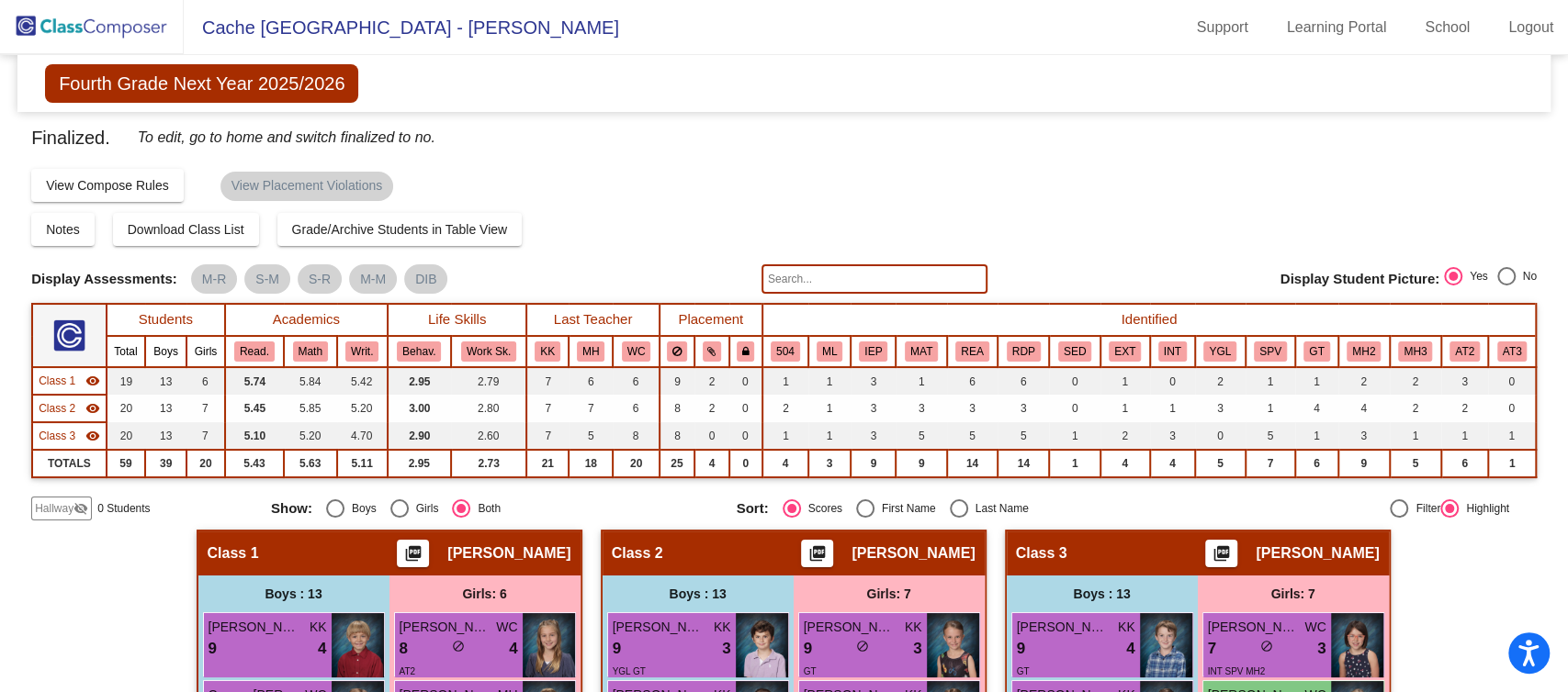
click at [1513, 36] on link "Logout" at bounding box center [1530, 28] width 74 height 30
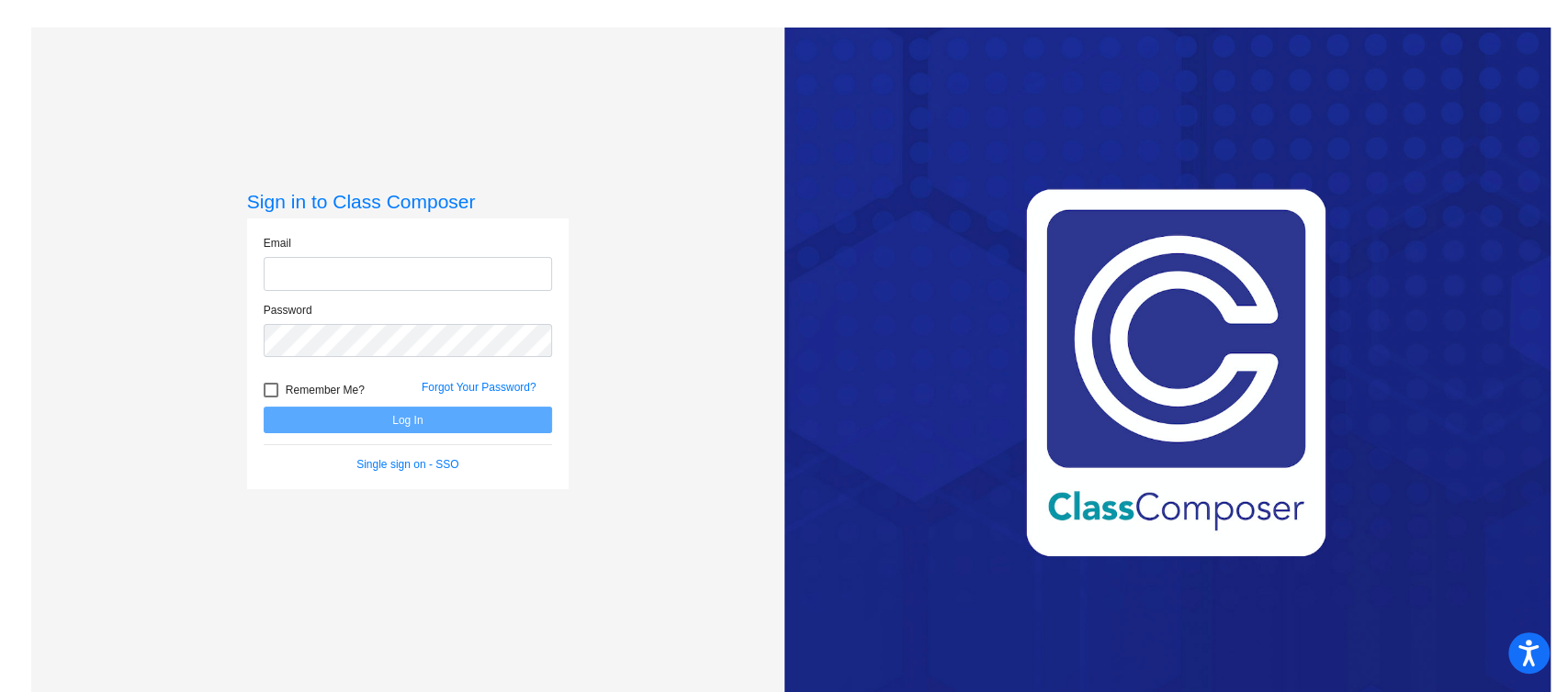
type input "[EMAIL_ADDRESS][DOMAIN_NAME]"
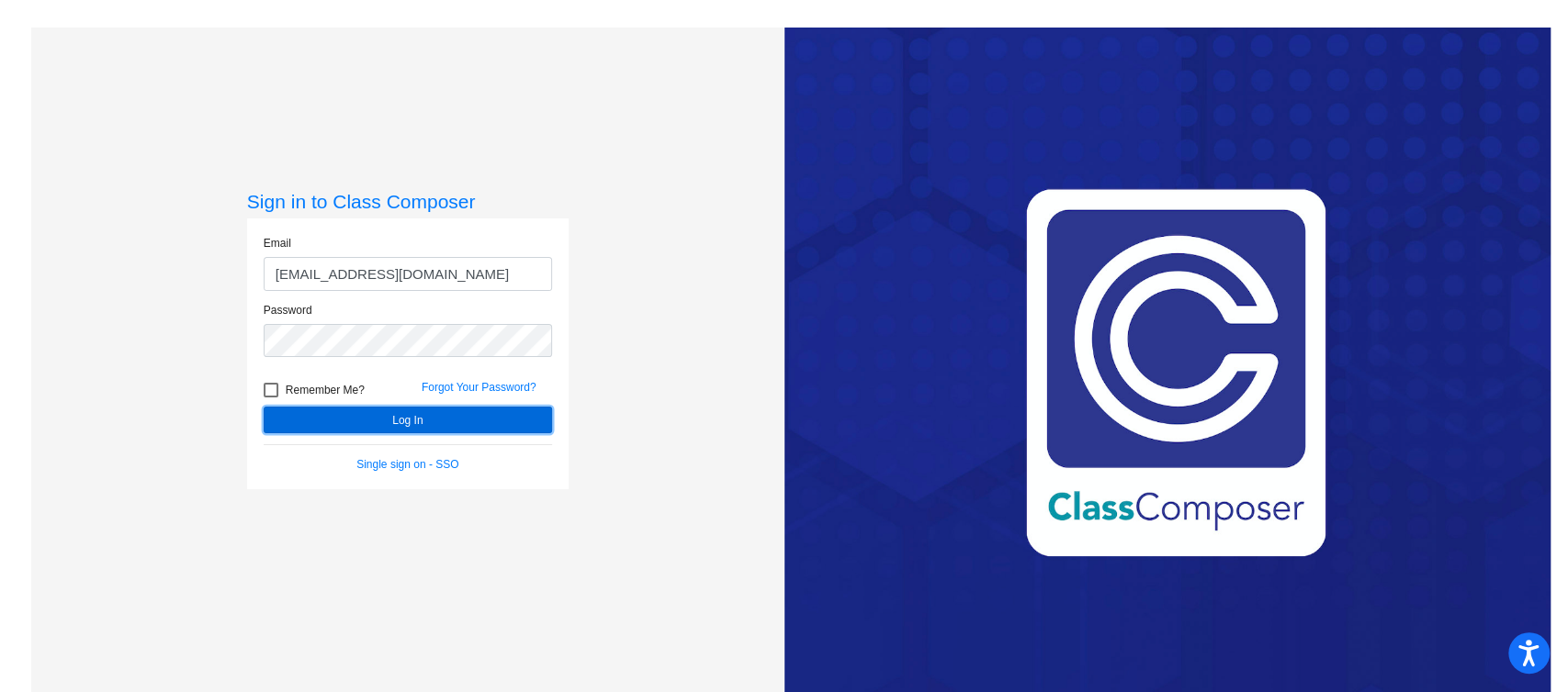
click at [413, 419] on button "Log In" at bounding box center [409, 419] width 289 height 27
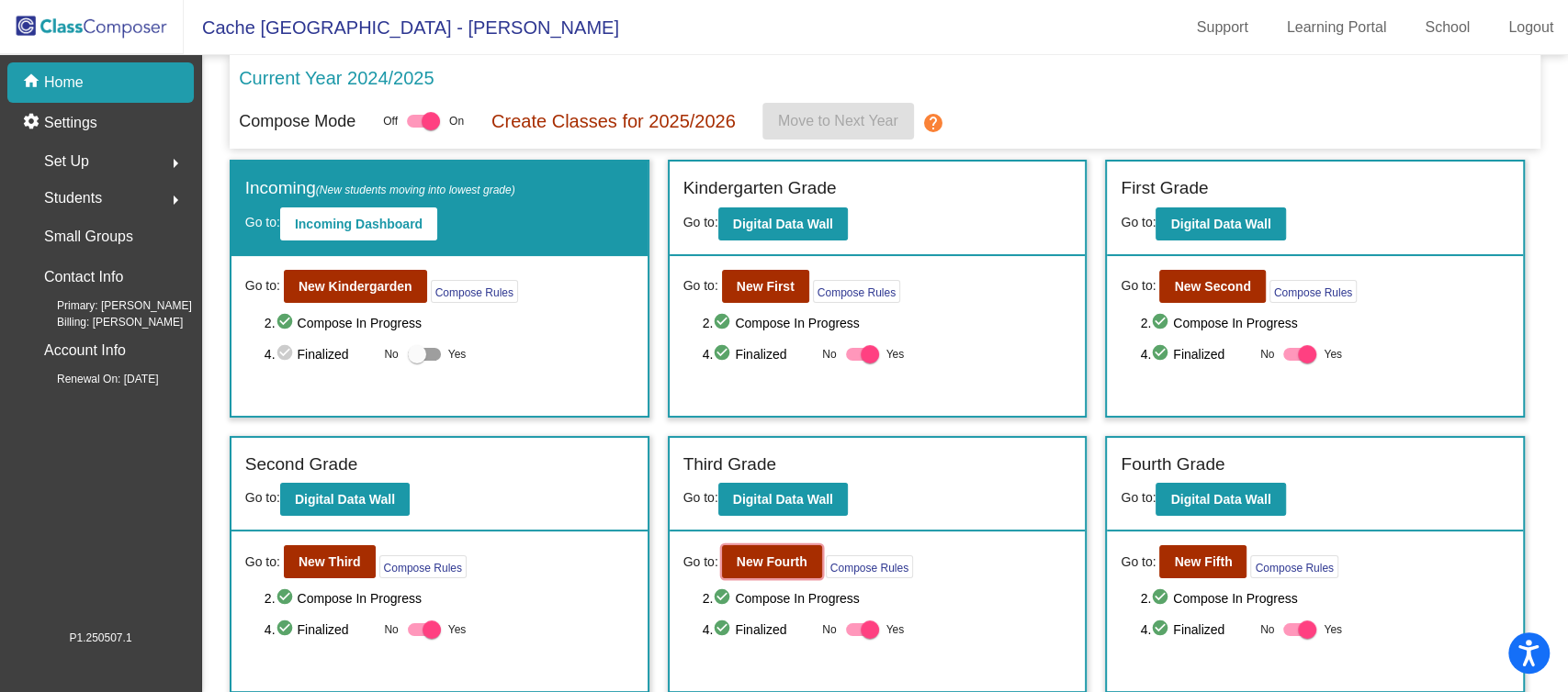
click at [728, 558] on button "New Fourth" at bounding box center [772, 562] width 100 height 33
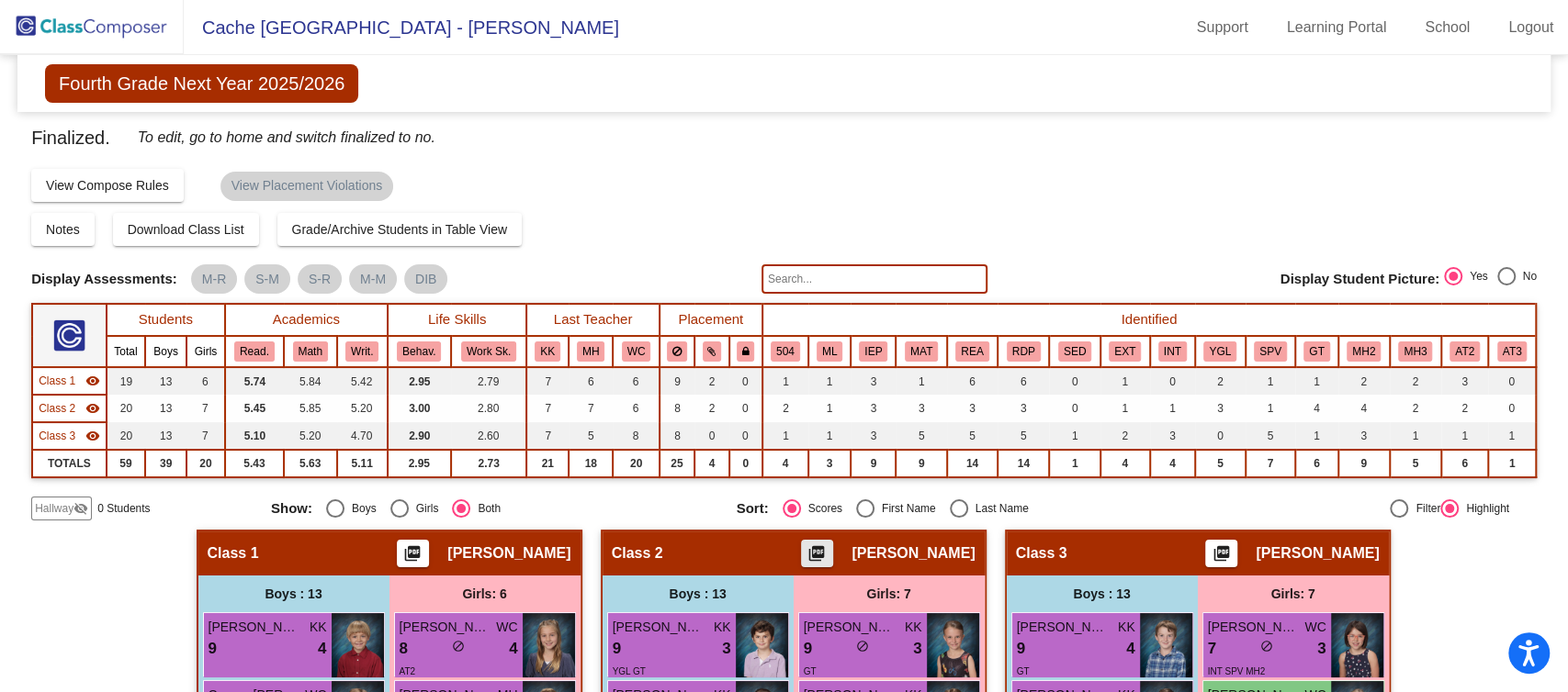
click at [827, 556] on mat-icon "picture_as_pdf" at bounding box center [817, 558] width 22 height 26
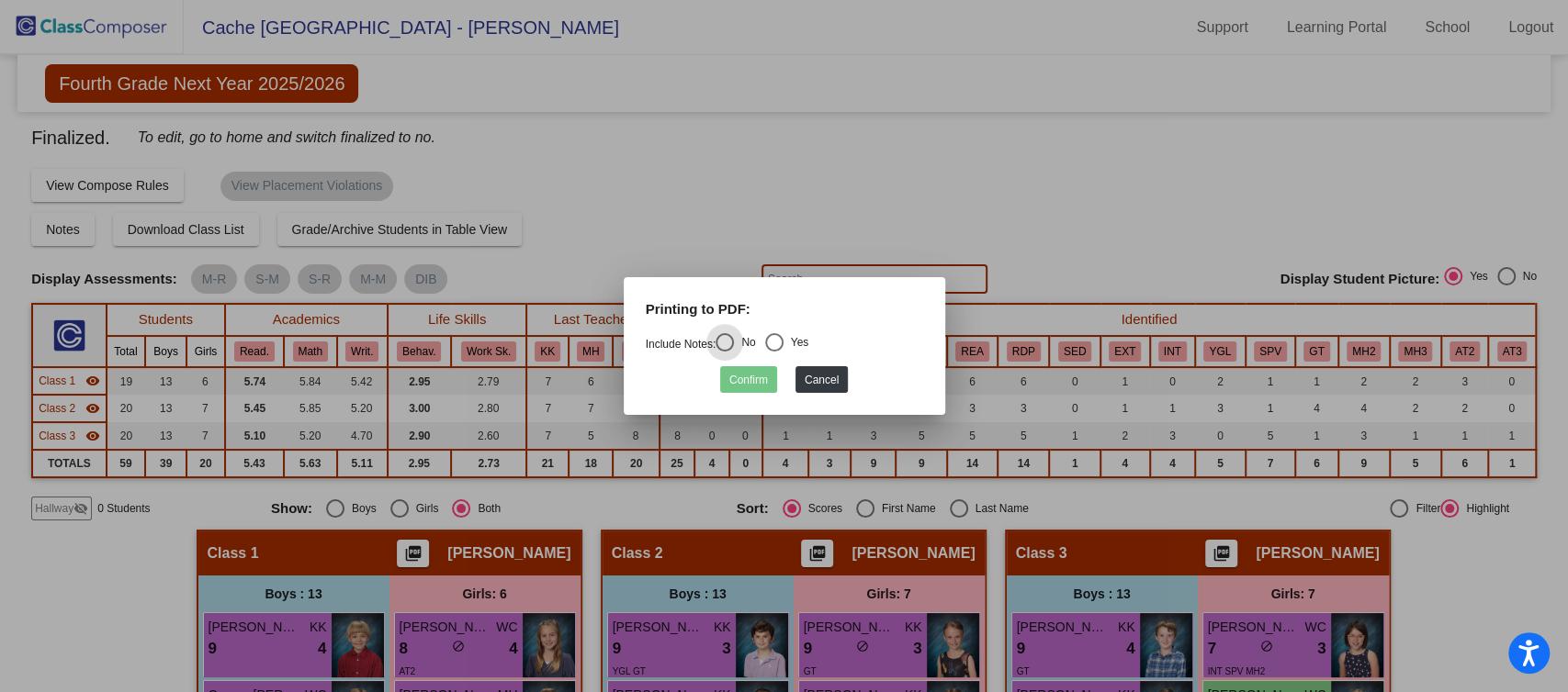
click at [780, 348] on div "Select an option" at bounding box center [775, 342] width 19 height 19
click at [775, 352] on input "Yes" at bounding box center [774, 352] width 1 height 1
radio input "true"
click at [753, 382] on button "Confirm" at bounding box center [749, 380] width 57 height 27
